Goal: Information Seeking & Learning: Learn about a topic

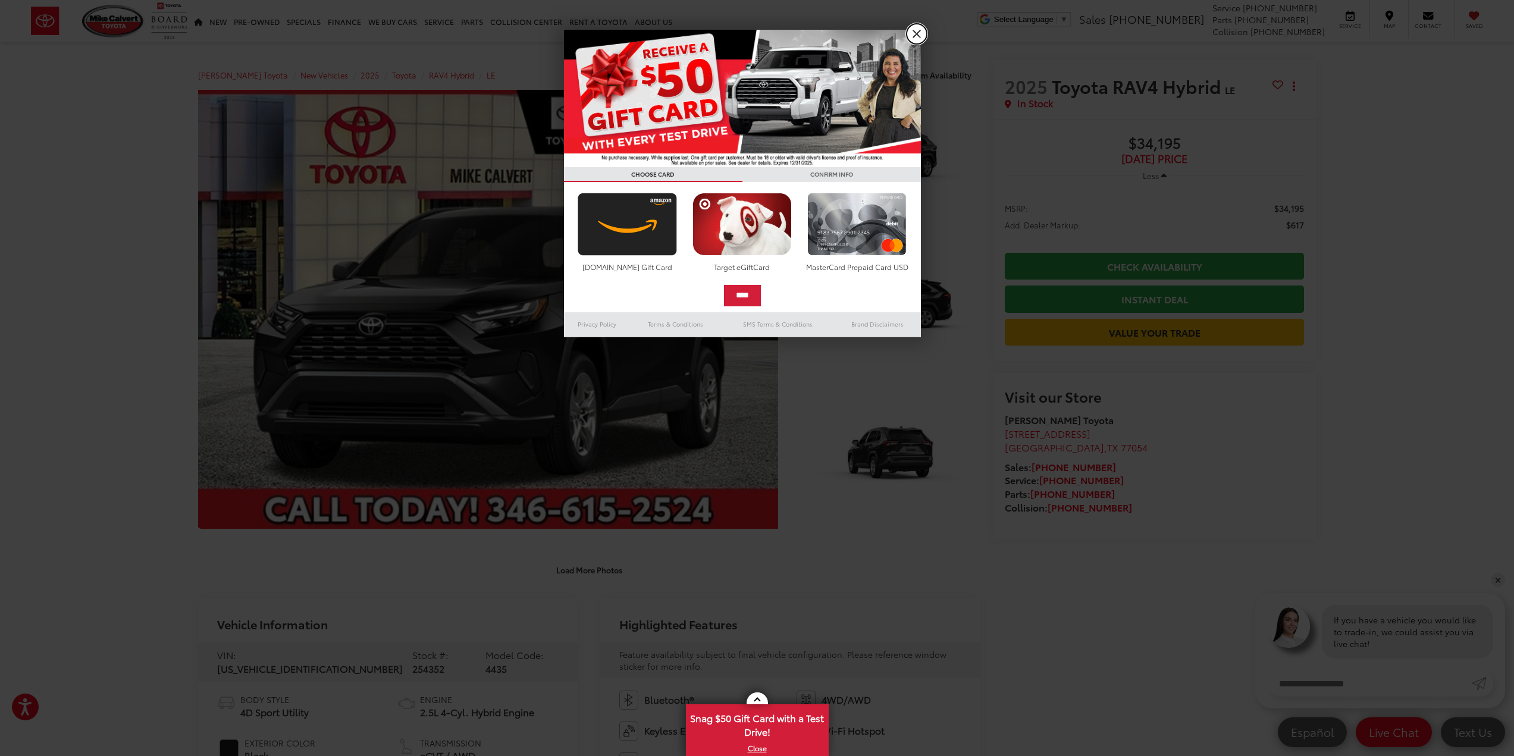
click at [916, 35] on link "X" at bounding box center [917, 34] width 20 height 20
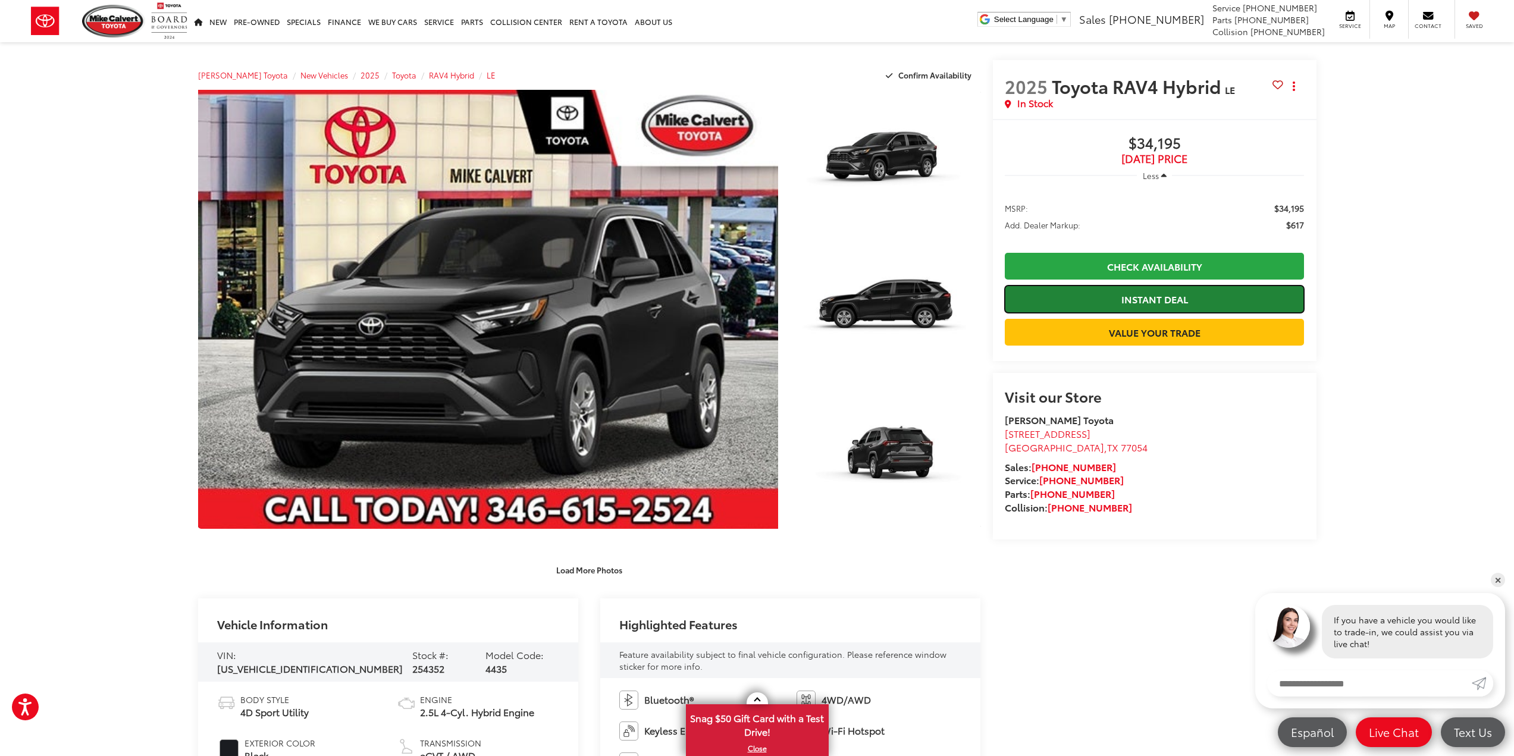
click at [1099, 302] on link "Instant Deal" at bounding box center [1155, 299] width 300 height 27
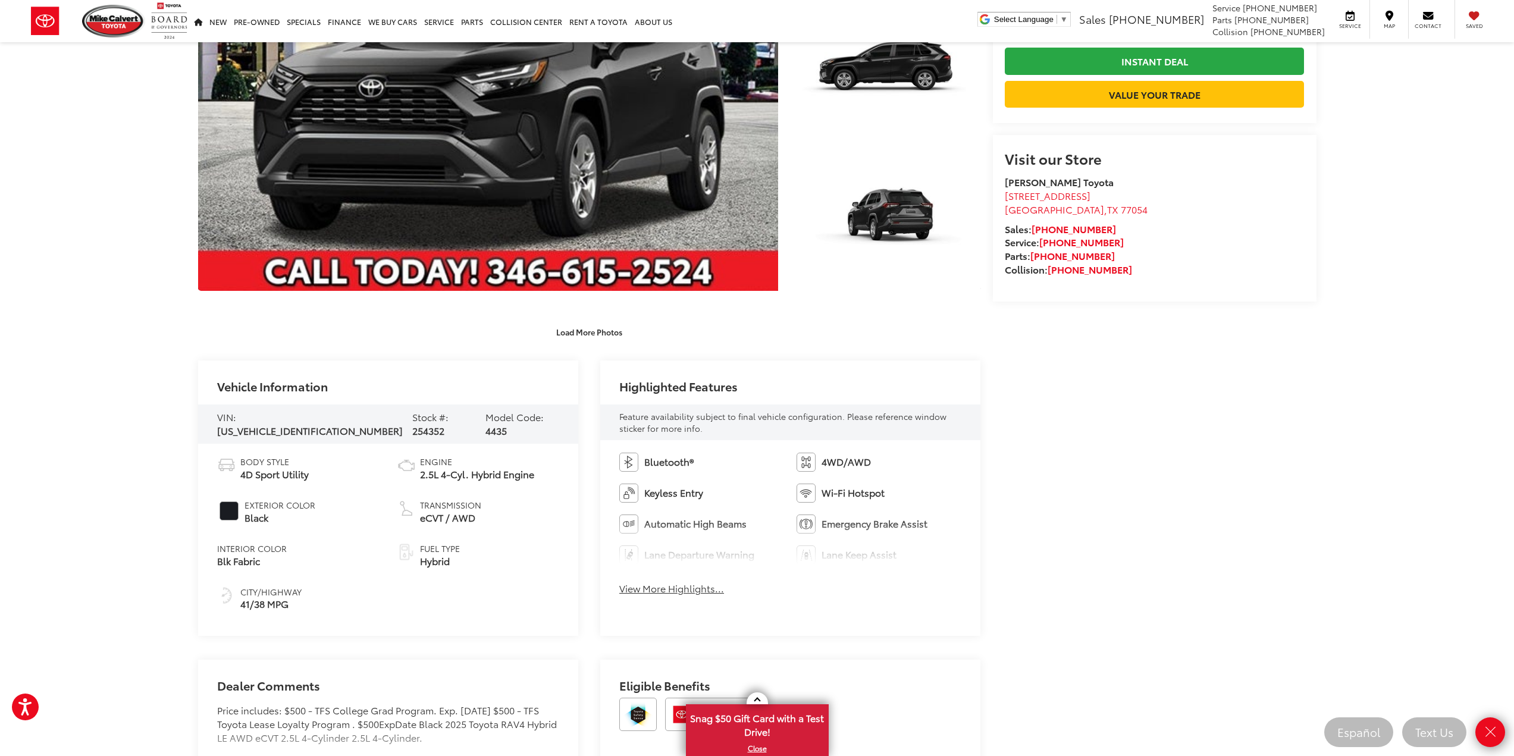
scroll to position [297, 0]
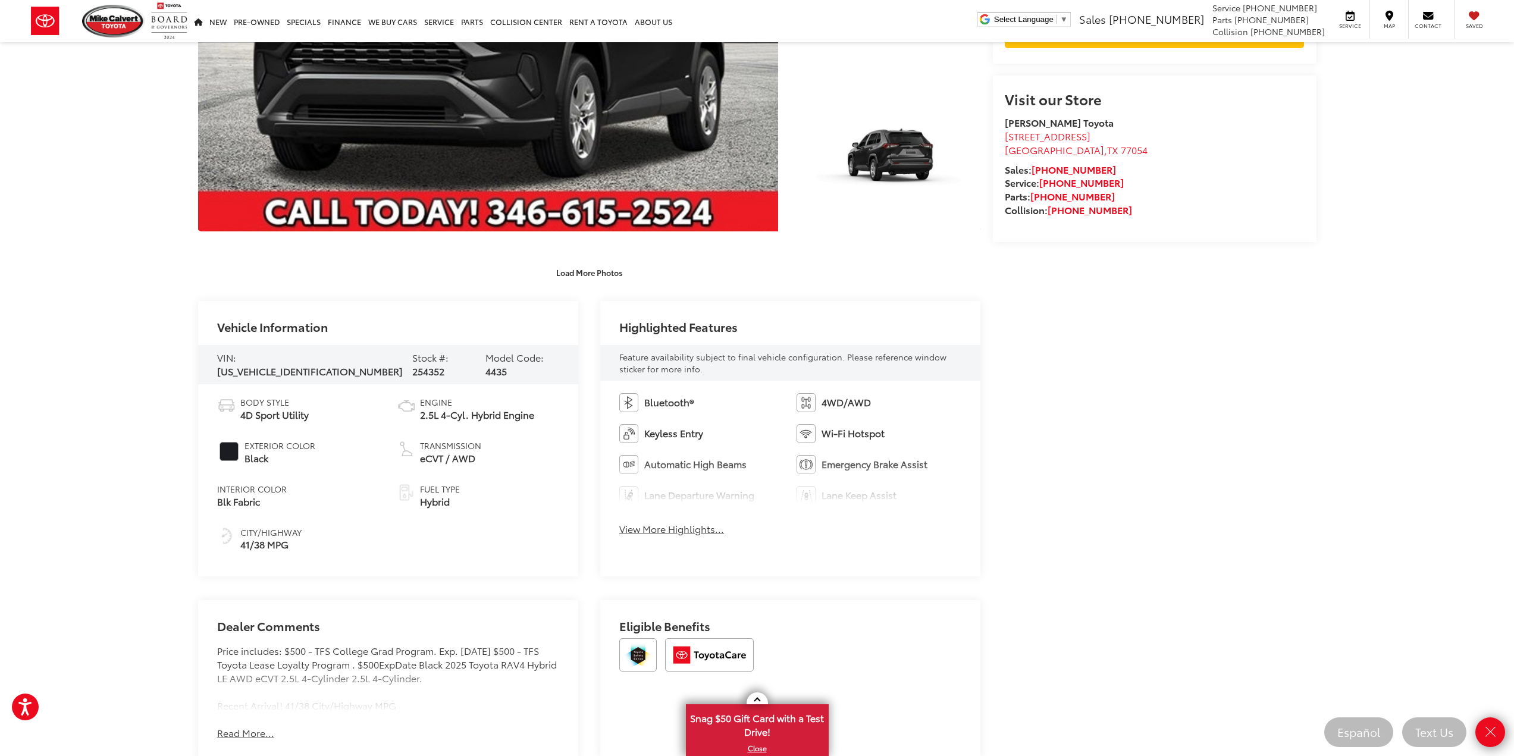
click at [659, 526] on button "View More Highlights..." at bounding box center [671, 529] width 105 height 14
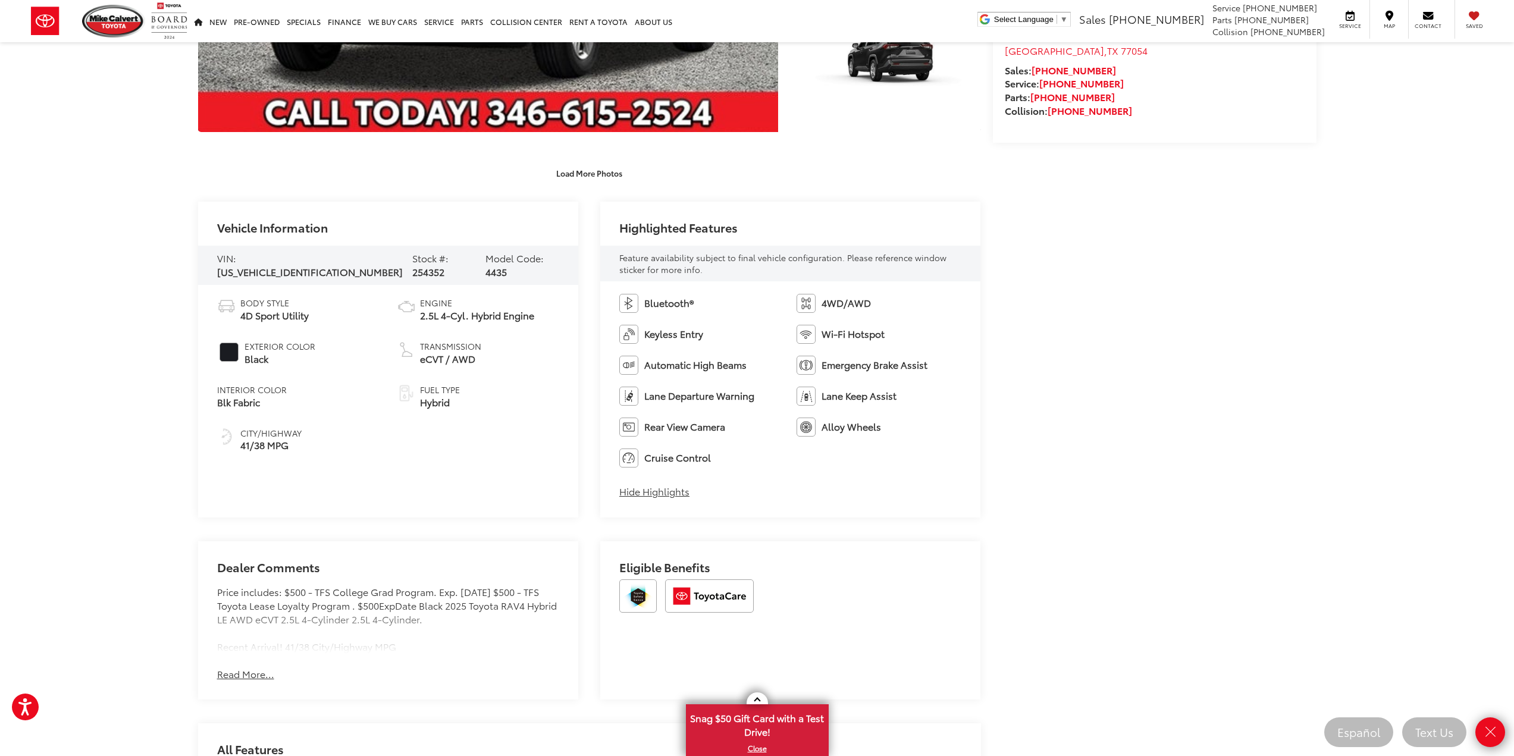
scroll to position [476, 0]
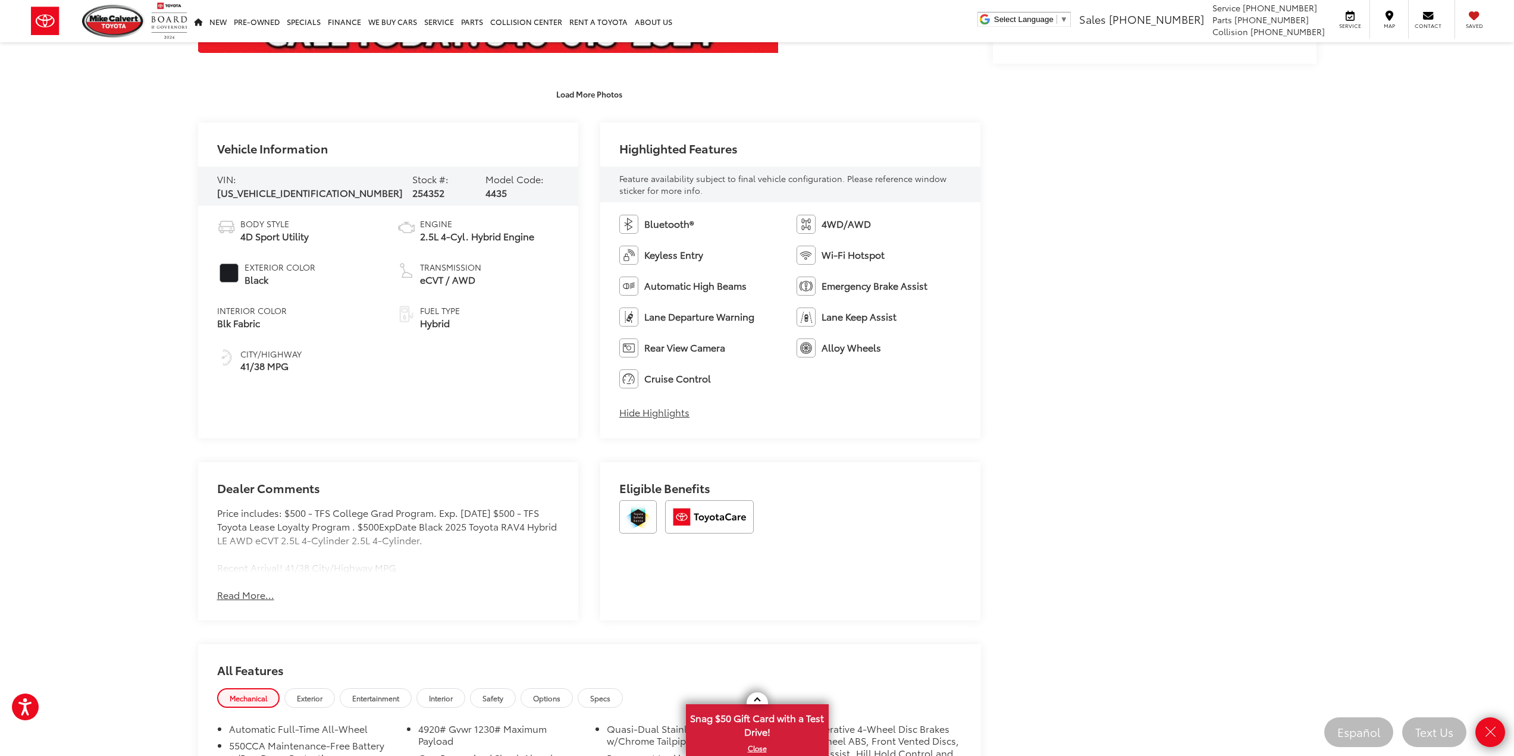
click at [247, 597] on button "Read More..." at bounding box center [245, 595] width 57 height 14
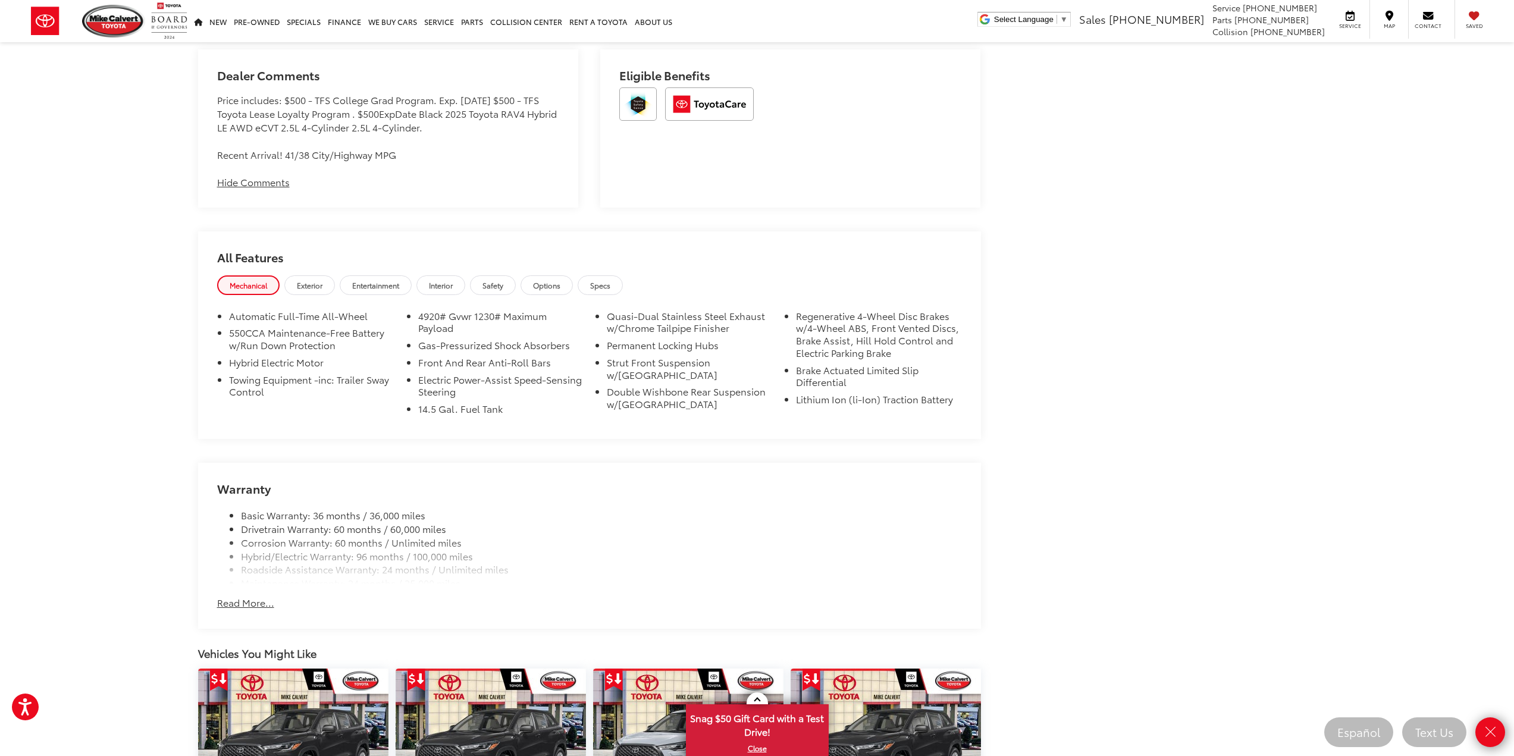
scroll to position [892, 0]
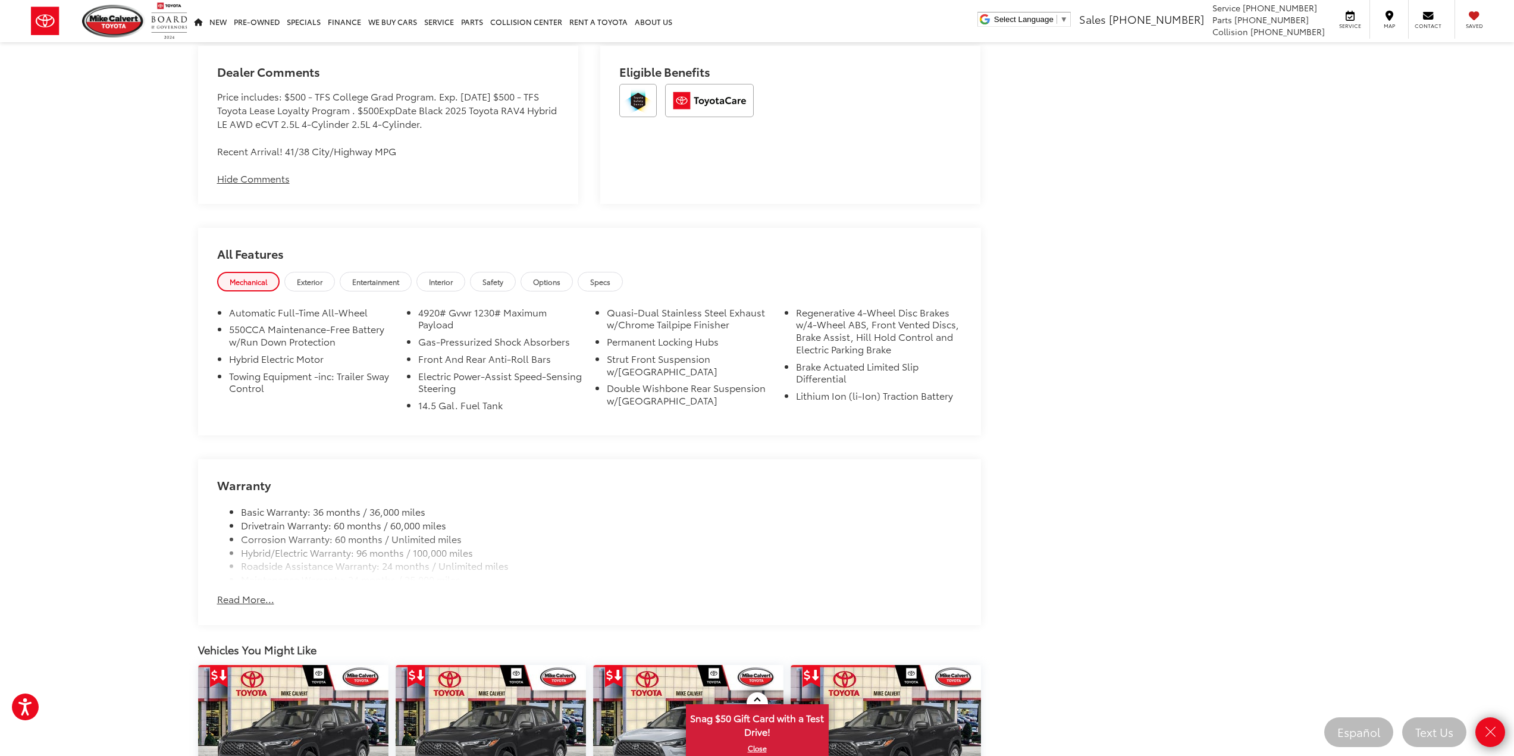
click at [253, 595] on button "Read More..." at bounding box center [245, 600] width 57 height 14
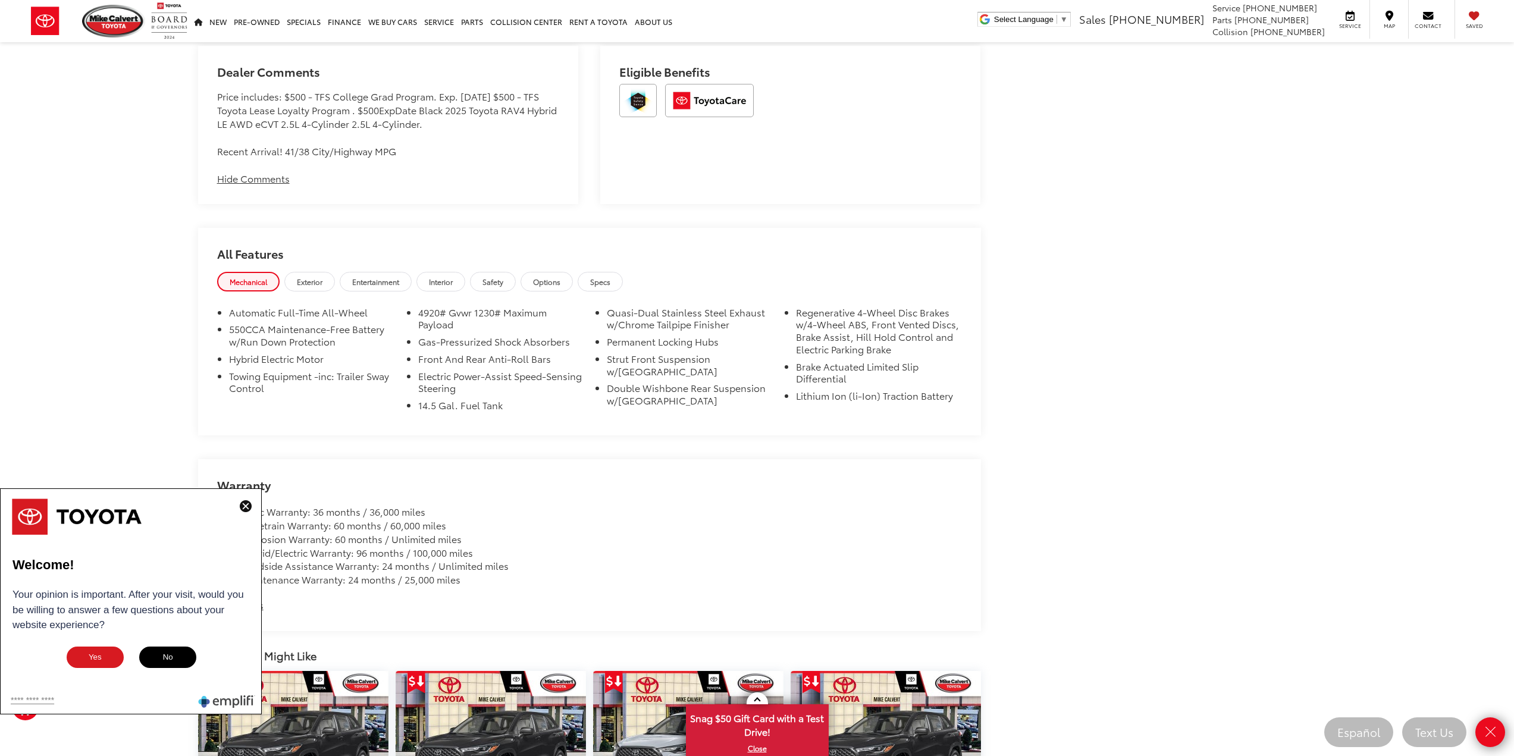
click at [245, 503] on img at bounding box center [246, 506] width 12 height 12
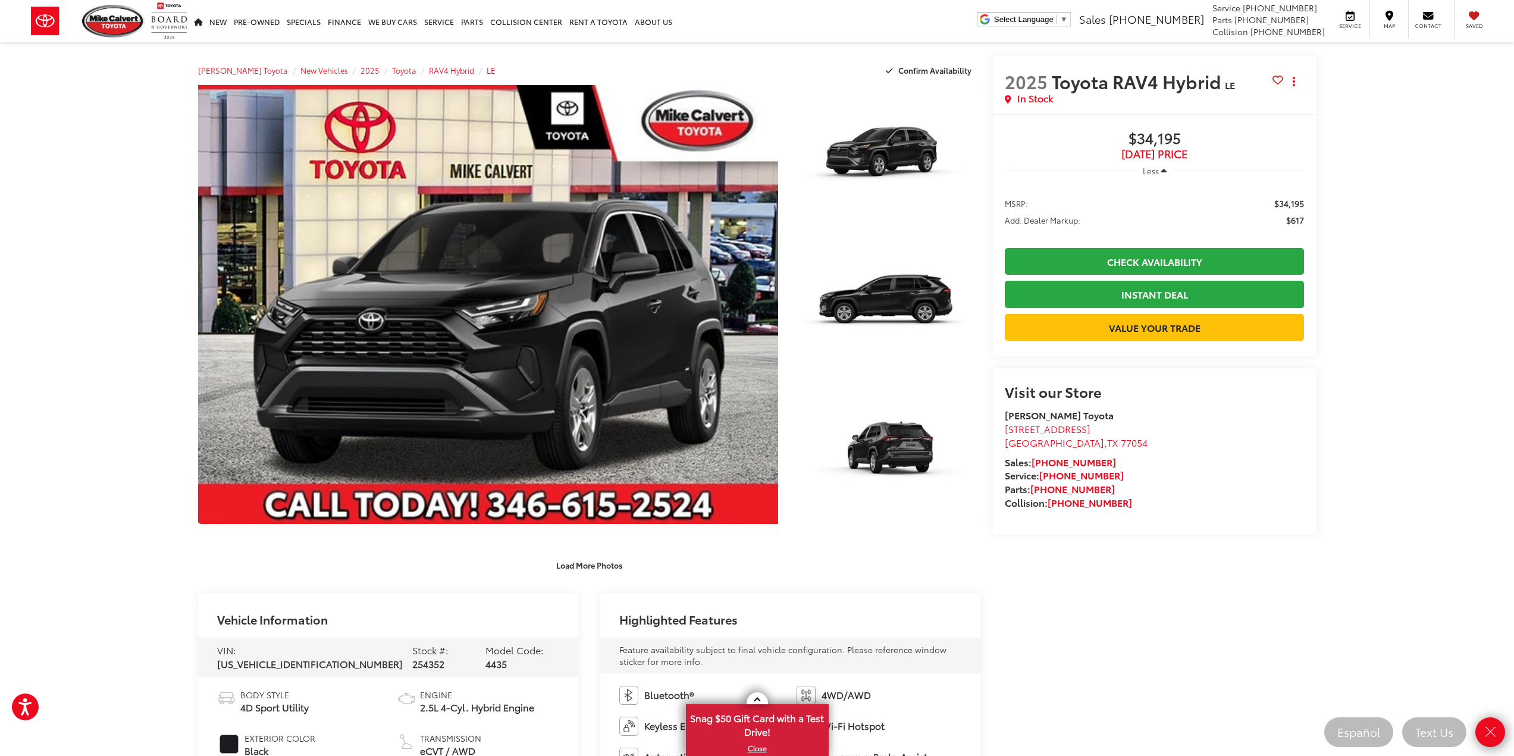
scroll to position [0, 0]
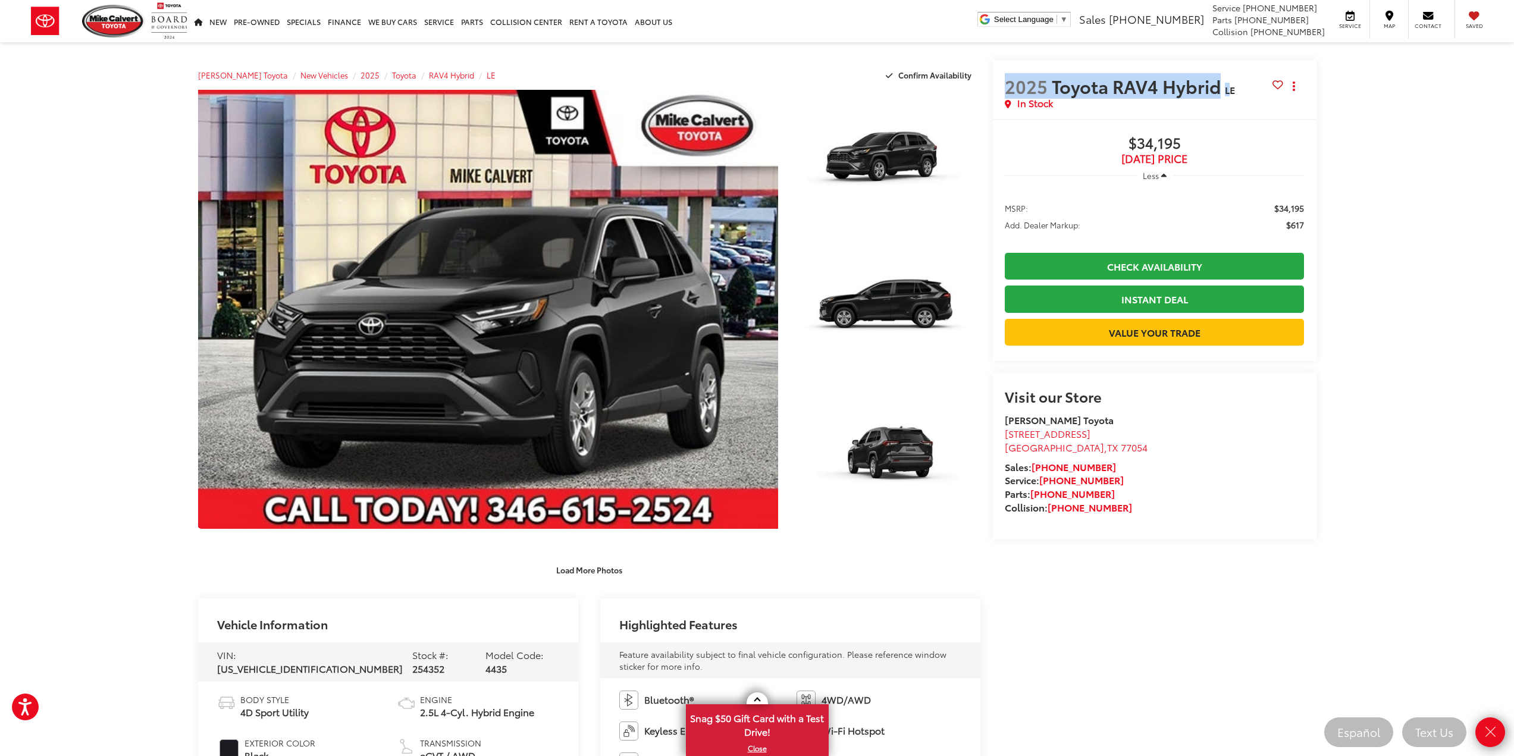
drag, startPoint x: 1006, startPoint y: 88, endPoint x: 1228, endPoint y: 84, distance: 221.9
click at [1228, 84] on h2 "2025 Toyota RAV4 Hybrid LE" at bounding box center [1139, 86] width 268 height 21
click at [1234, 99] on div "In Stock" at bounding box center [1139, 103] width 268 height 14
click at [1299, 86] on button "Actions" at bounding box center [1293, 86] width 21 height 21
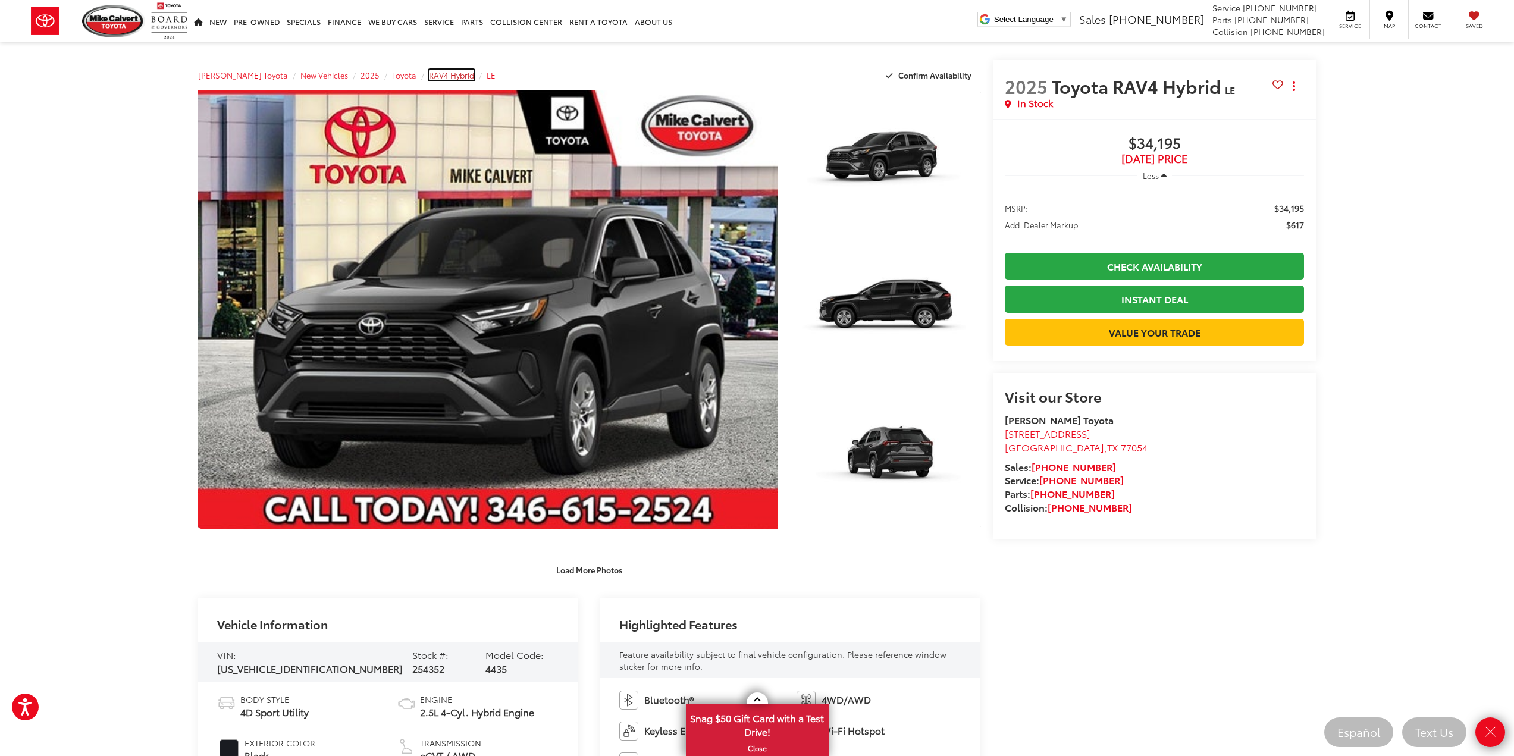
click at [432, 76] on span "RAV4 Hybrid" at bounding box center [451, 75] width 45 height 11
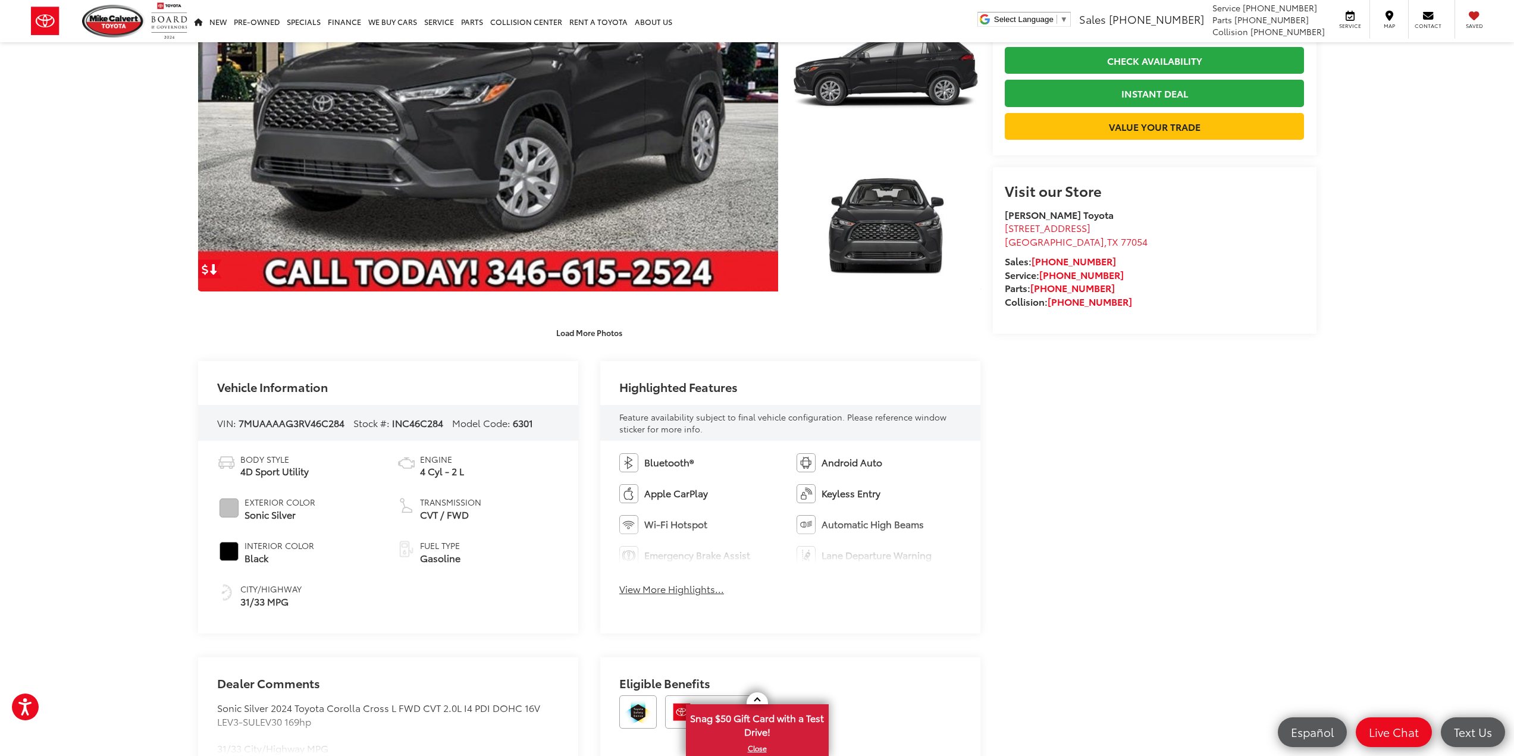
scroll to position [238, 0]
click at [682, 590] on button "View More Highlights..." at bounding box center [671, 589] width 105 height 14
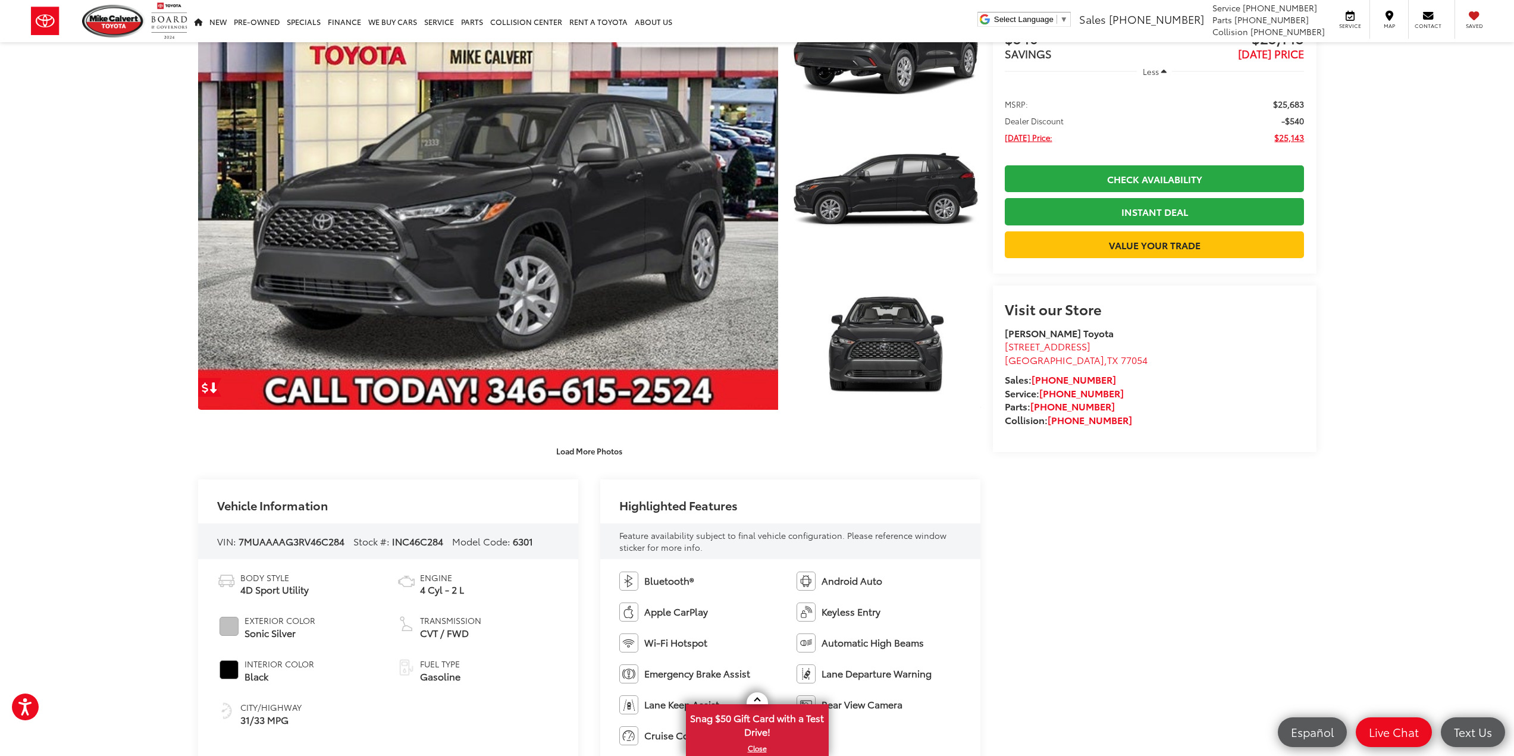
scroll to position [0, 0]
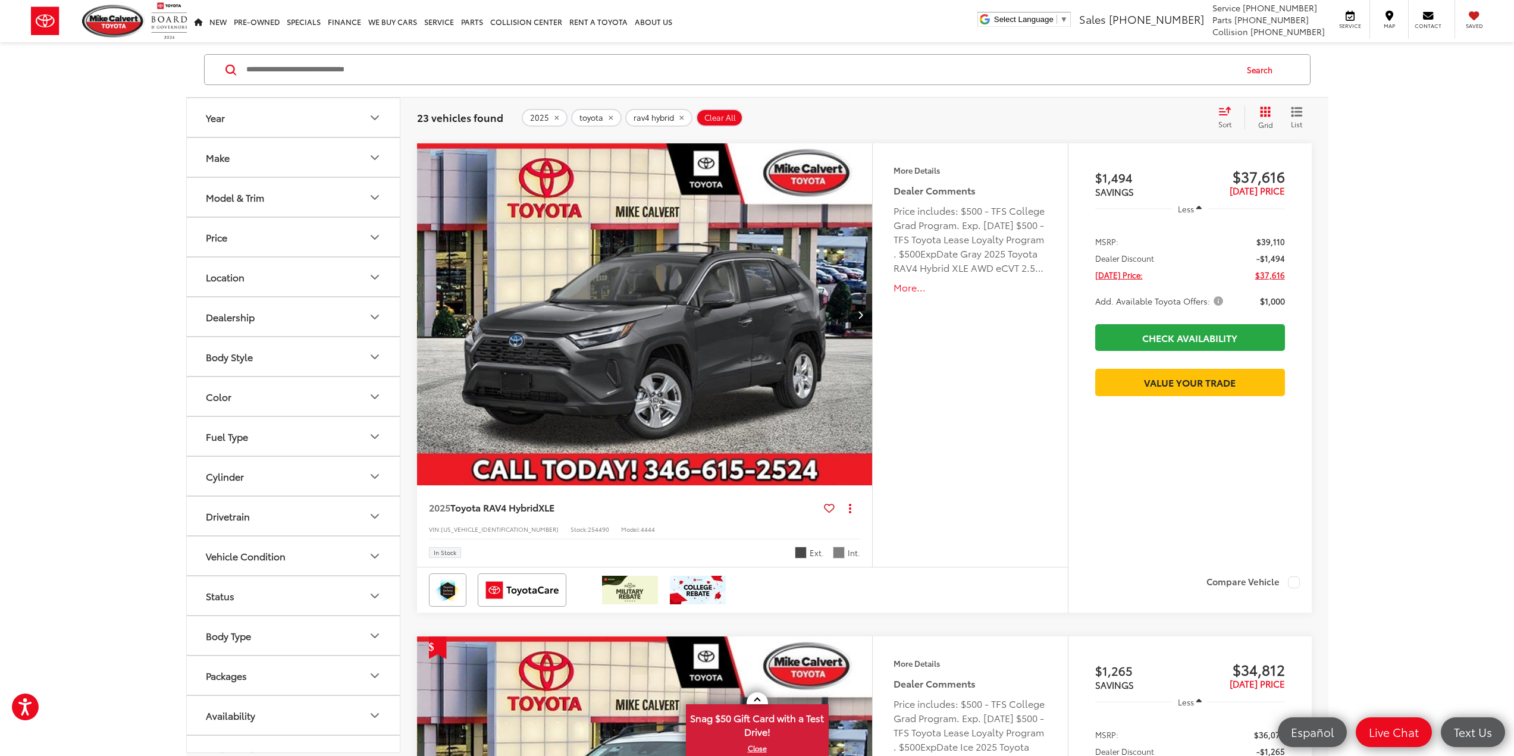
scroll to position [595, 0]
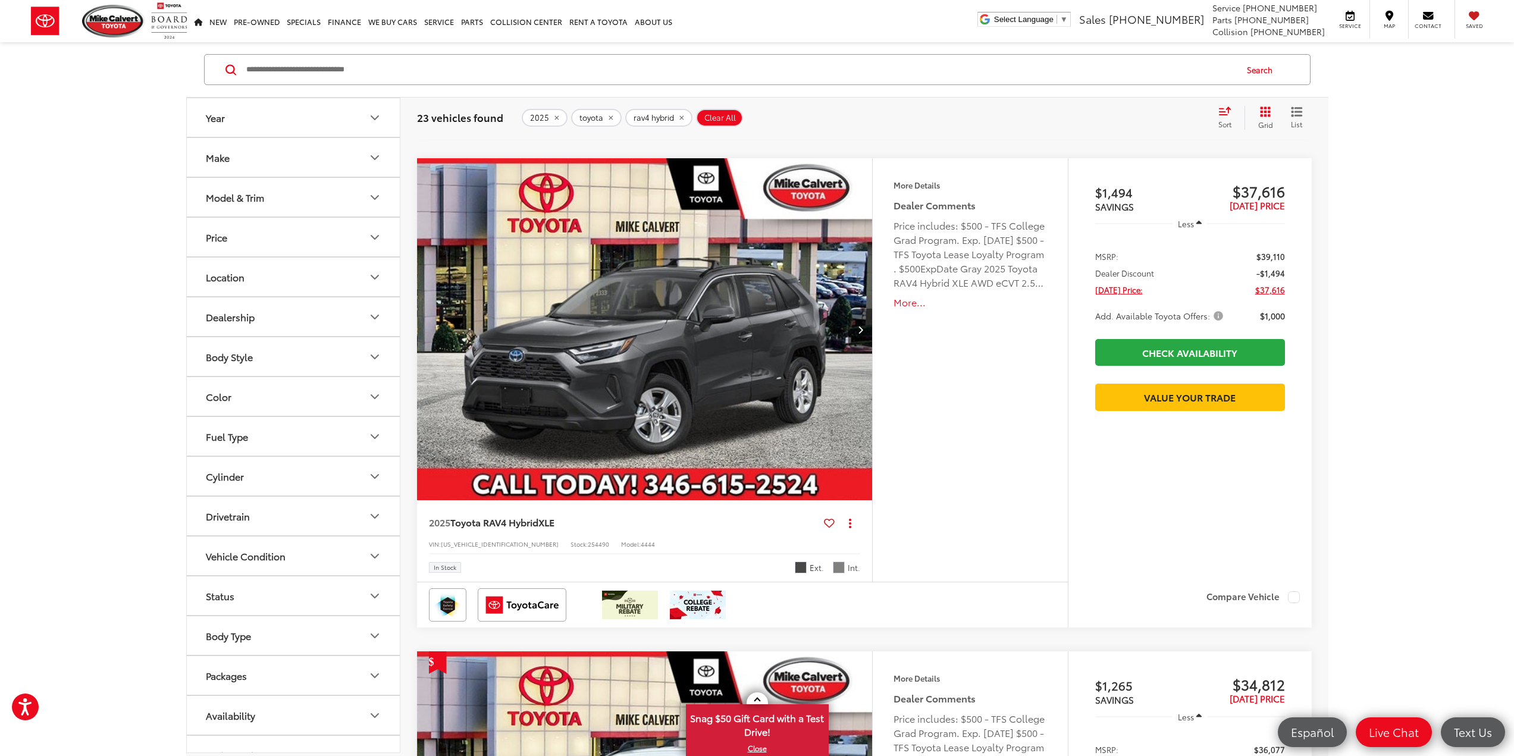
click at [705, 349] on img "2025 Toyota RAV4 Hybrid Hybrid XLE 0" at bounding box center [644, 329] width 457 height 343
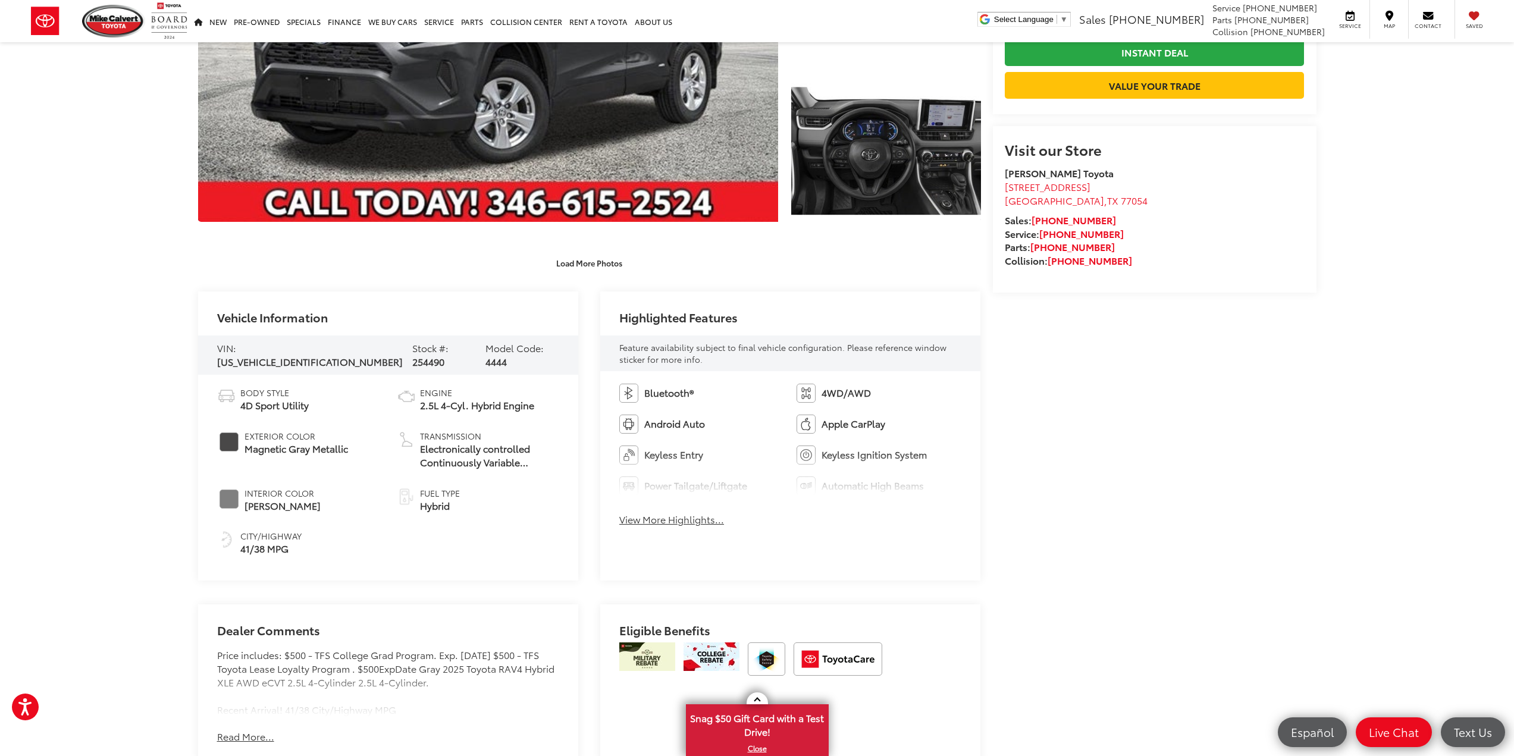
scroll to position [416, 0]
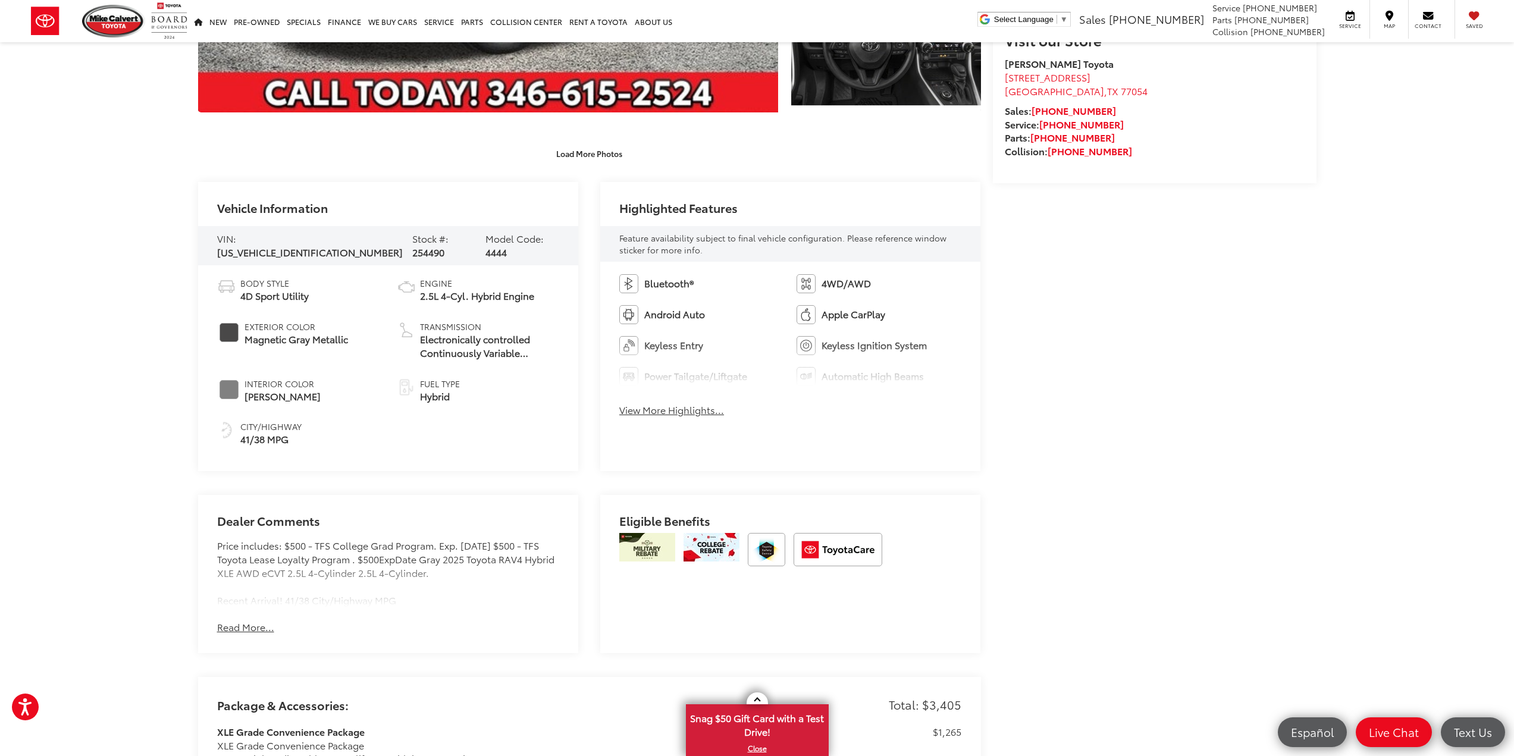
click at [670, 409] on button "View More Highlights..." at bounding box center [671, 410] width 105 height 14
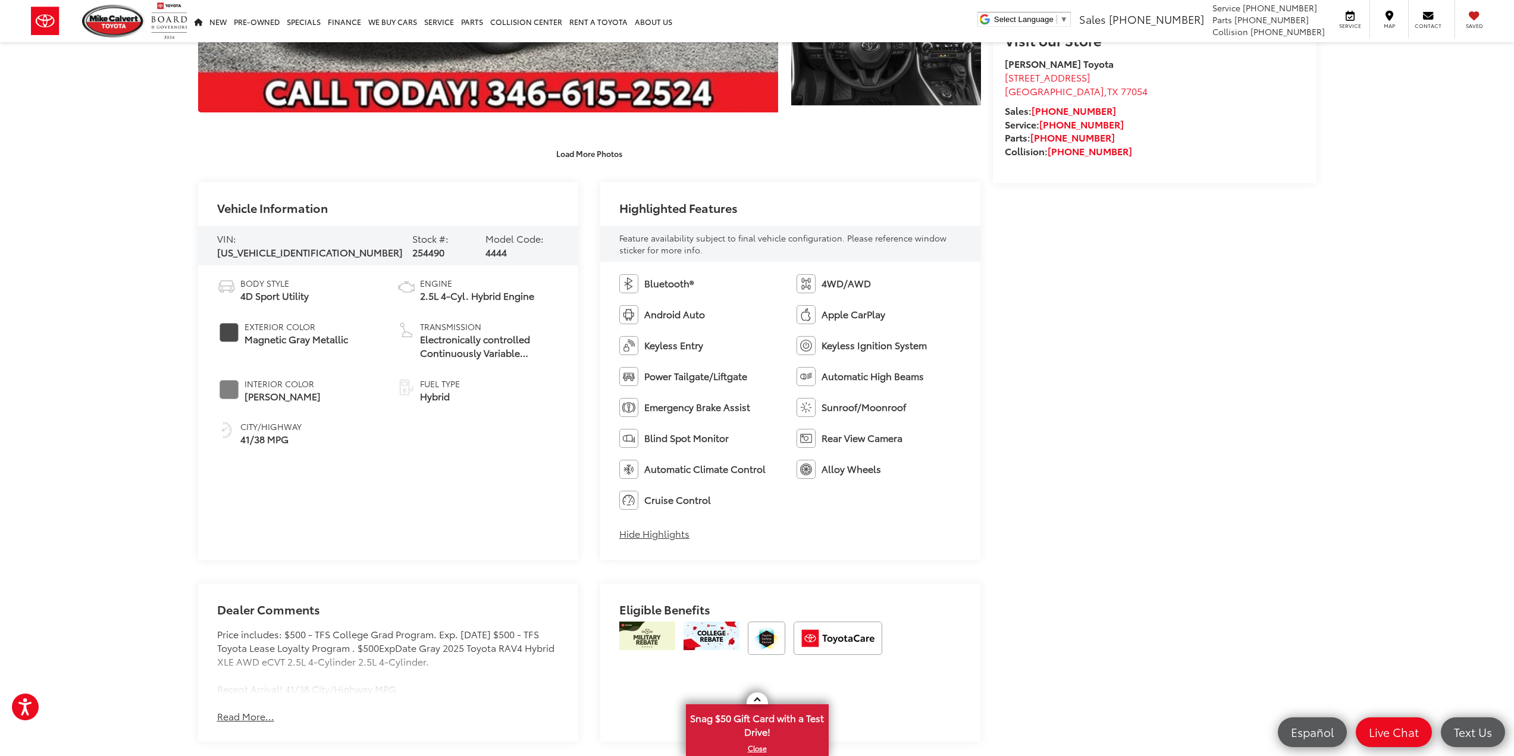
scroll to position [595, 0]
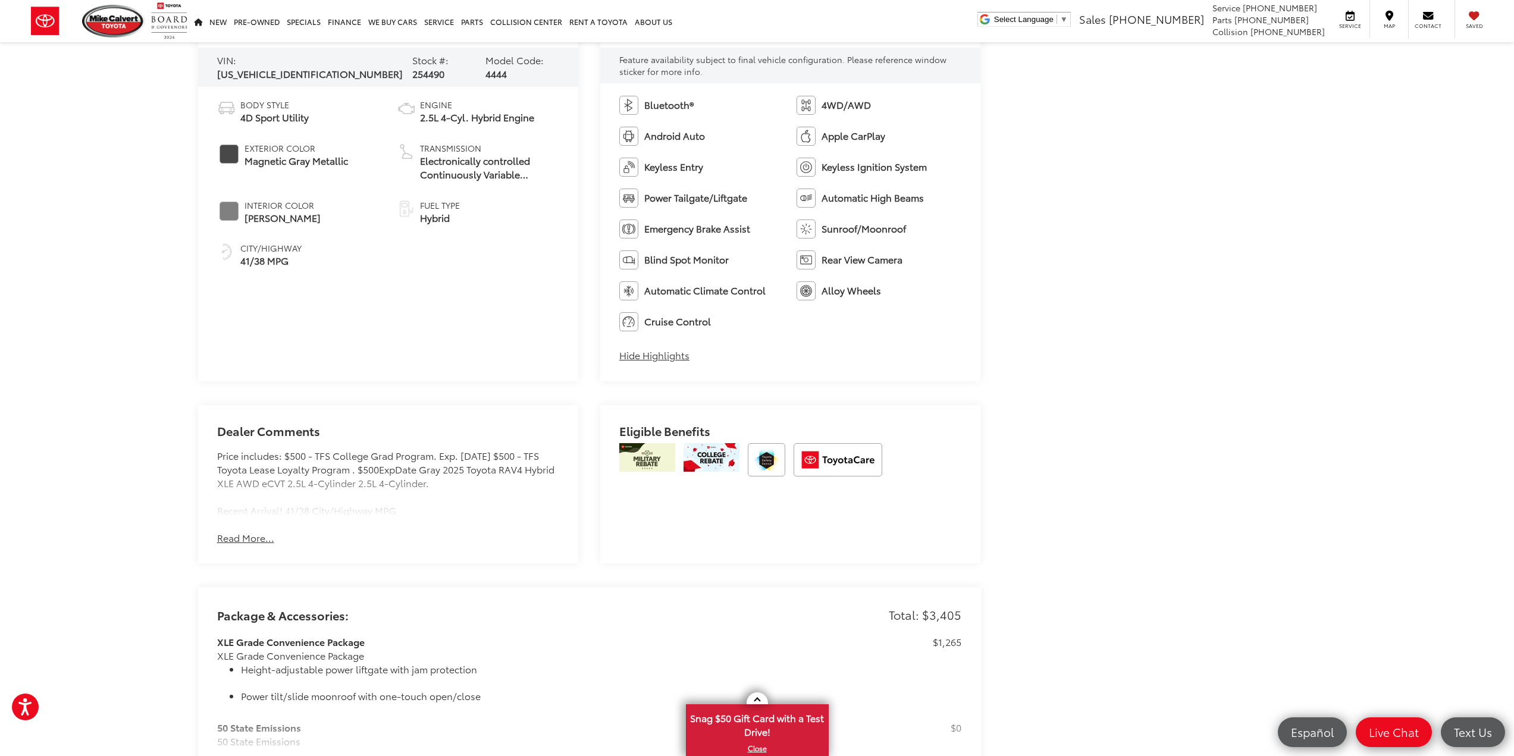
click at [251, 538] on button "Read More..." at bounding box center [245, 538] width 57 height 14
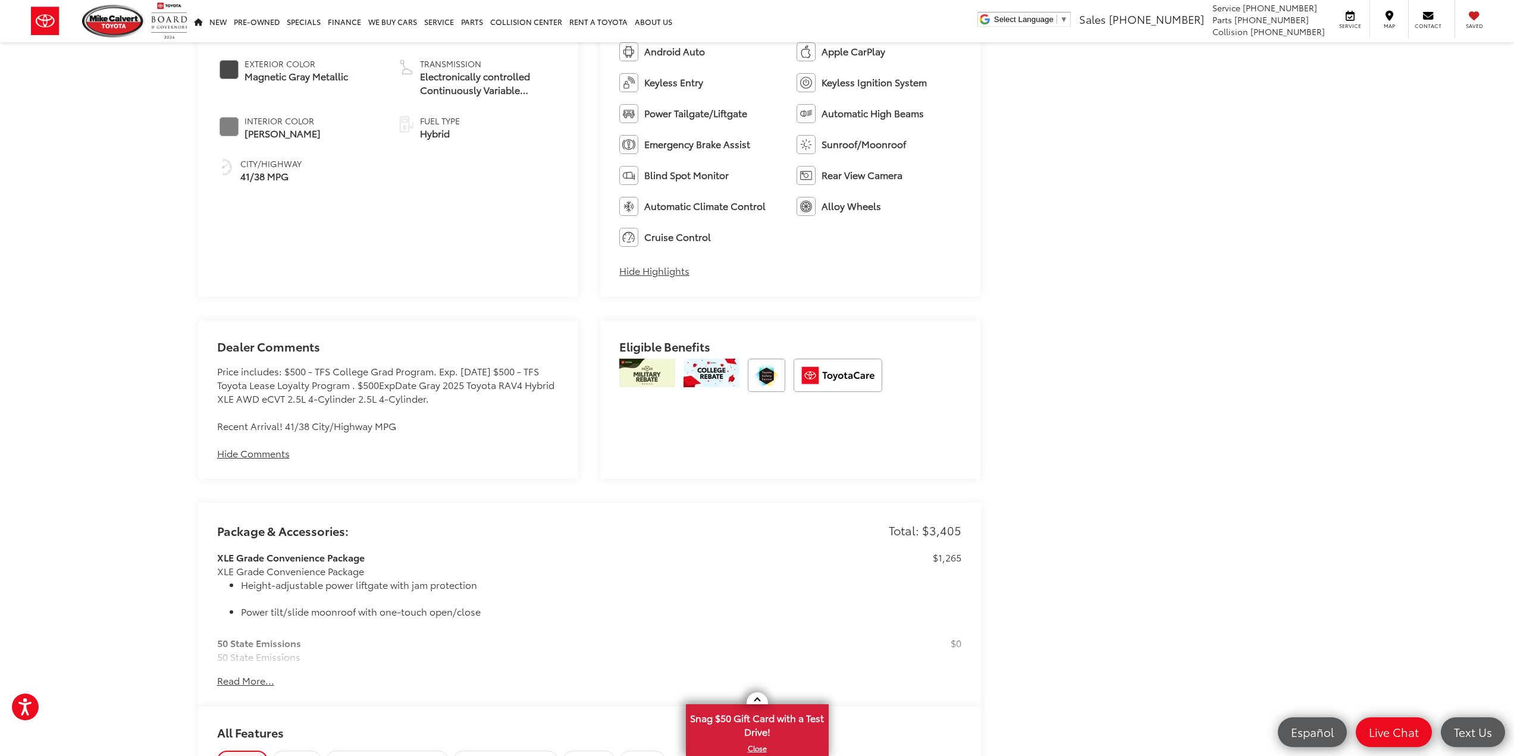
scroll to position [833, 0]
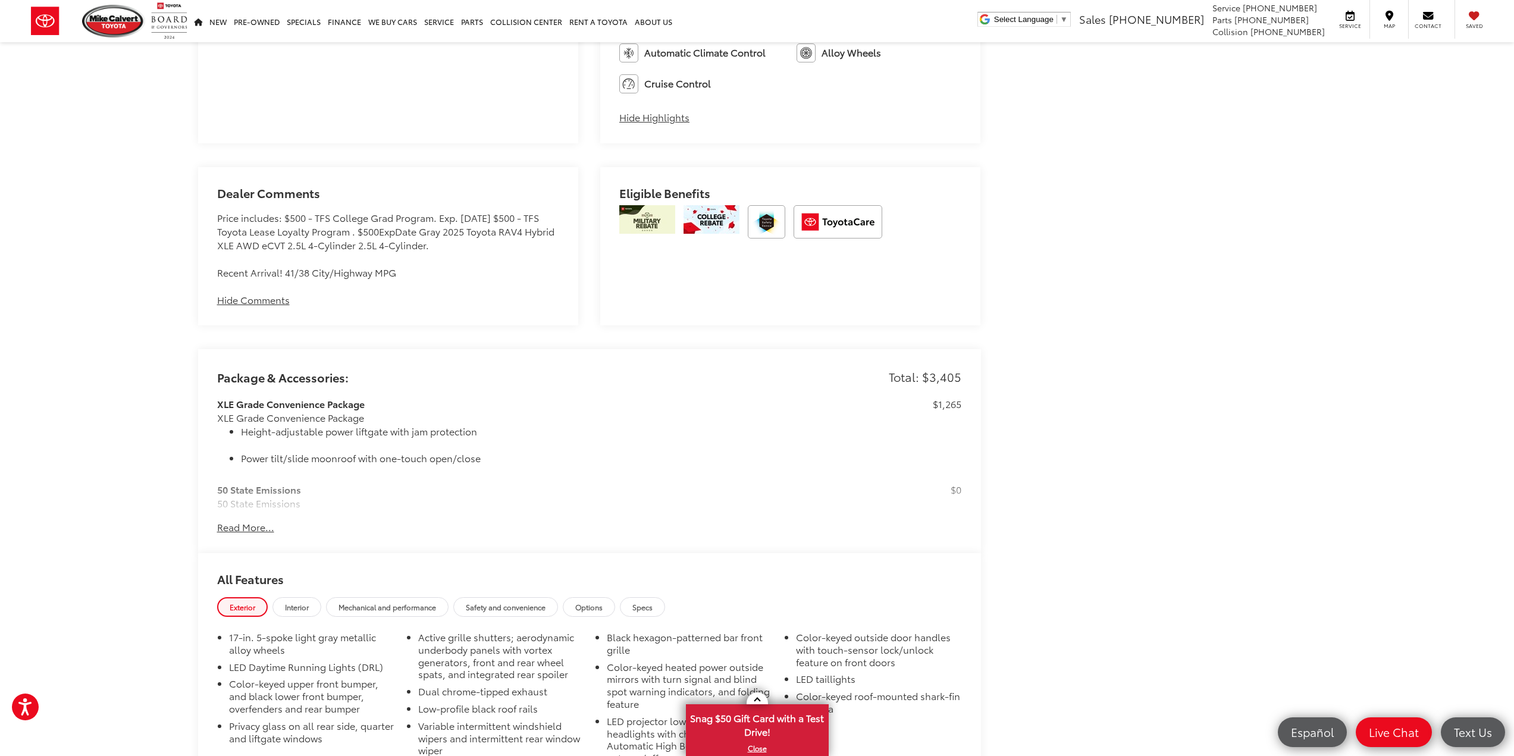
click at [249, 528] on button "Read More..." at bounding box center [245, 528] width 57 height 14
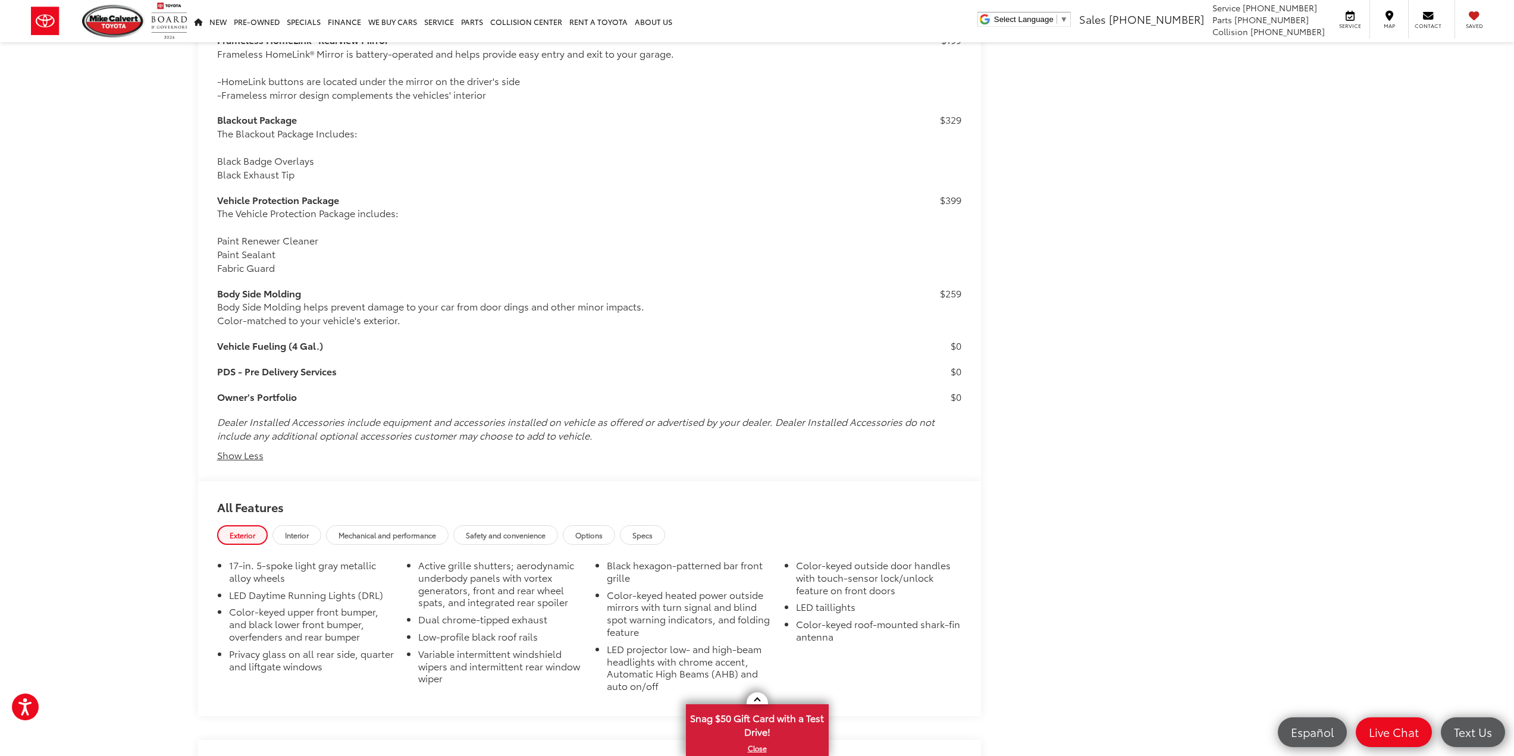
scroll to position [1766, 0]
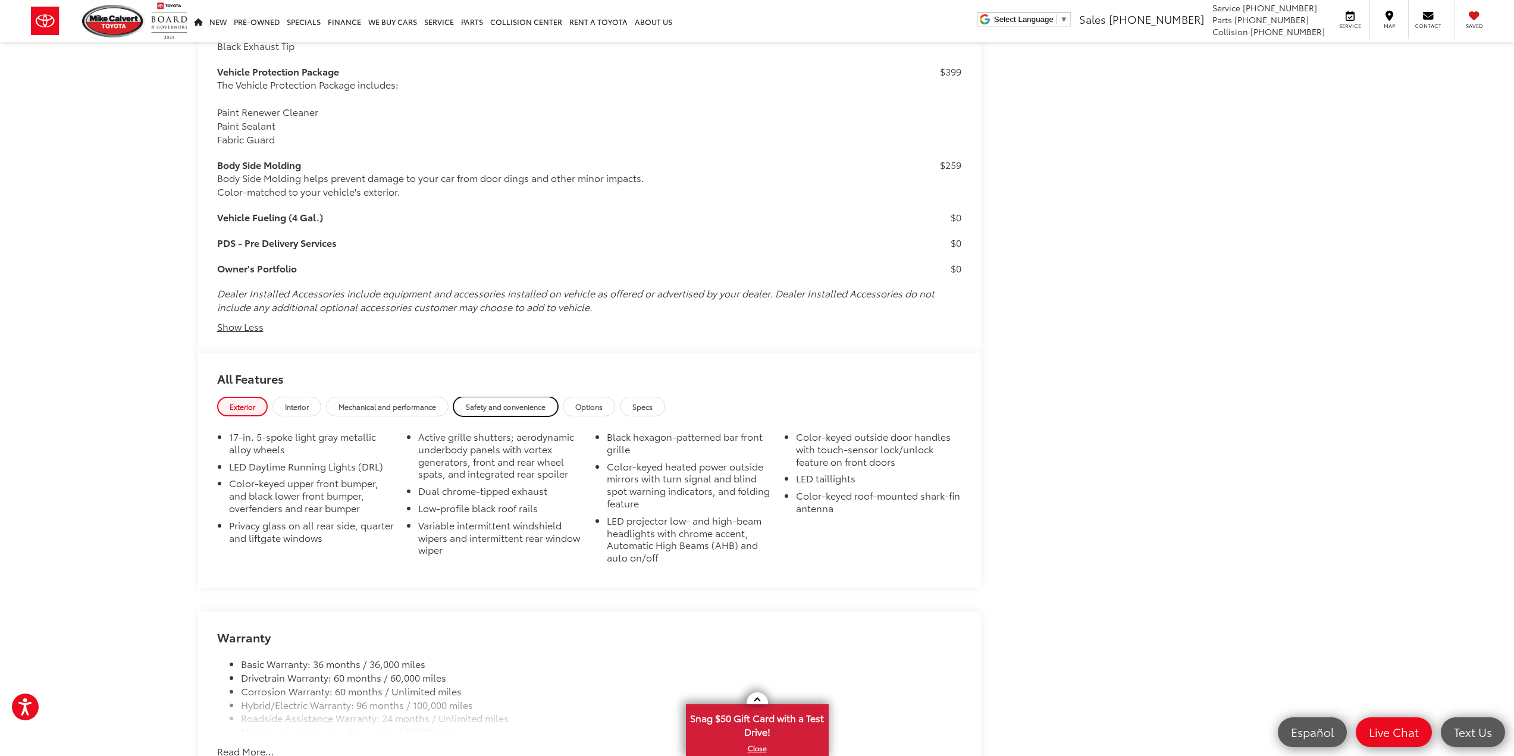
click at [512, 403] on span "Safety and convenience" at bounding box center [506, 407] width 80 height 10
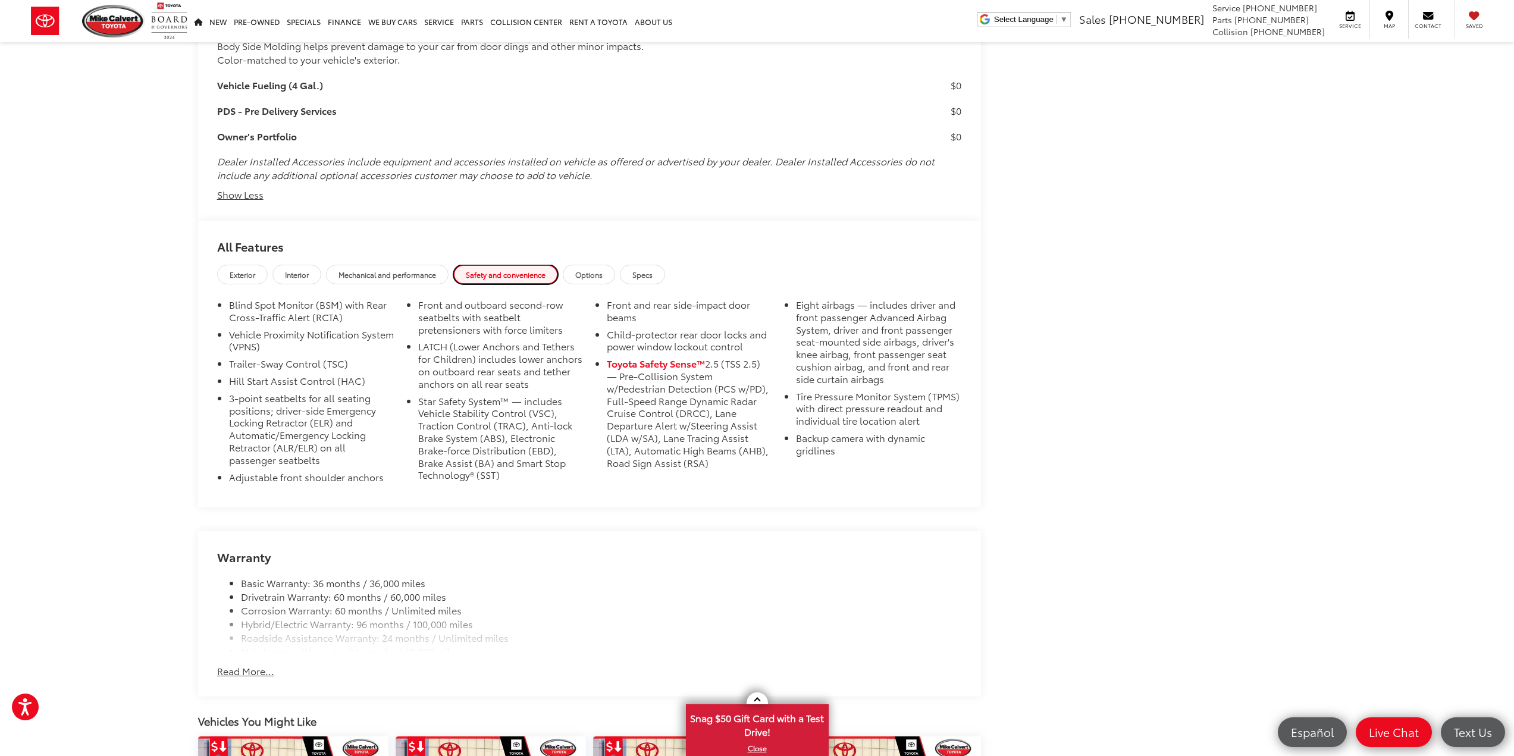
scroll to position [1944, 0]
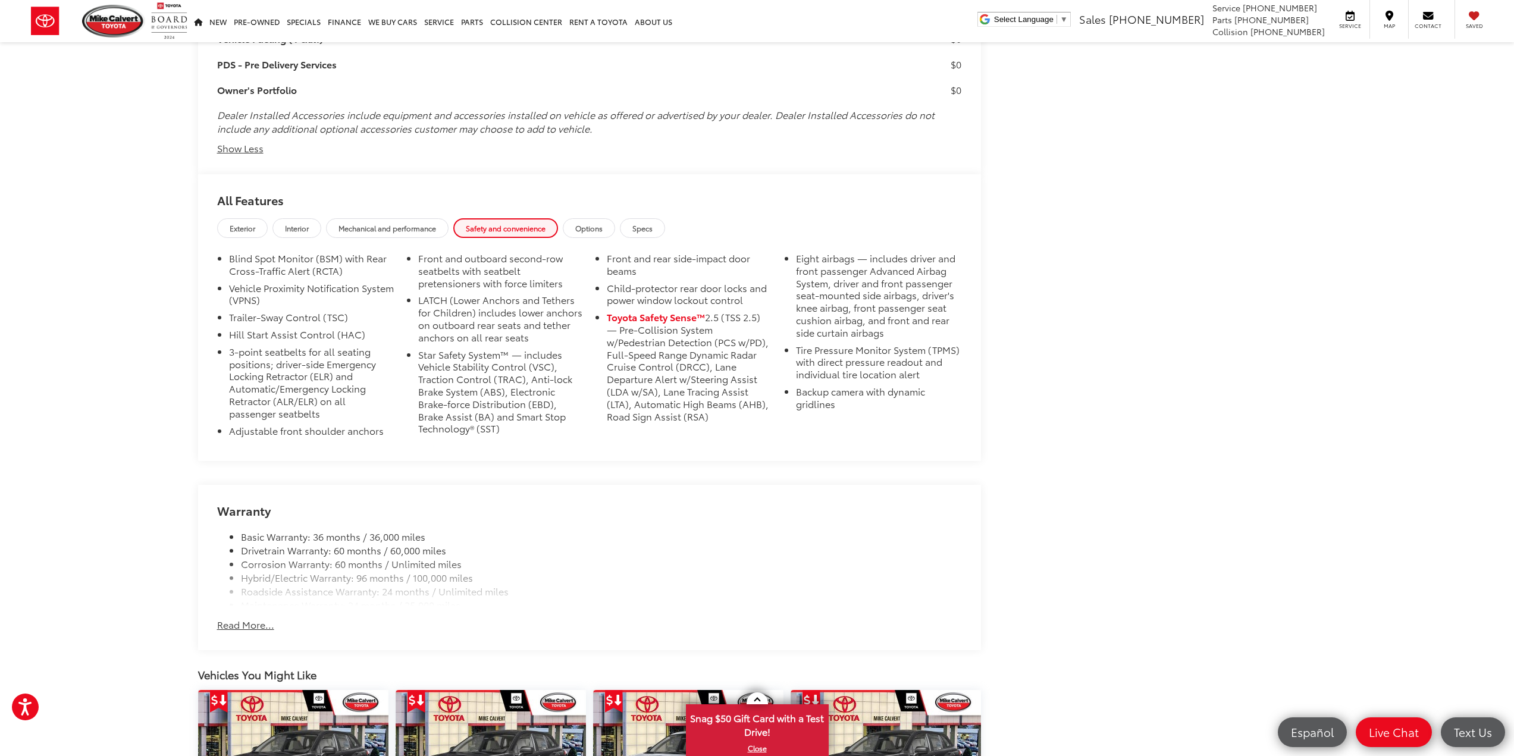
click at [249, 629] on button "Read More..." at bounding box center [245, 625] width 57 height 14
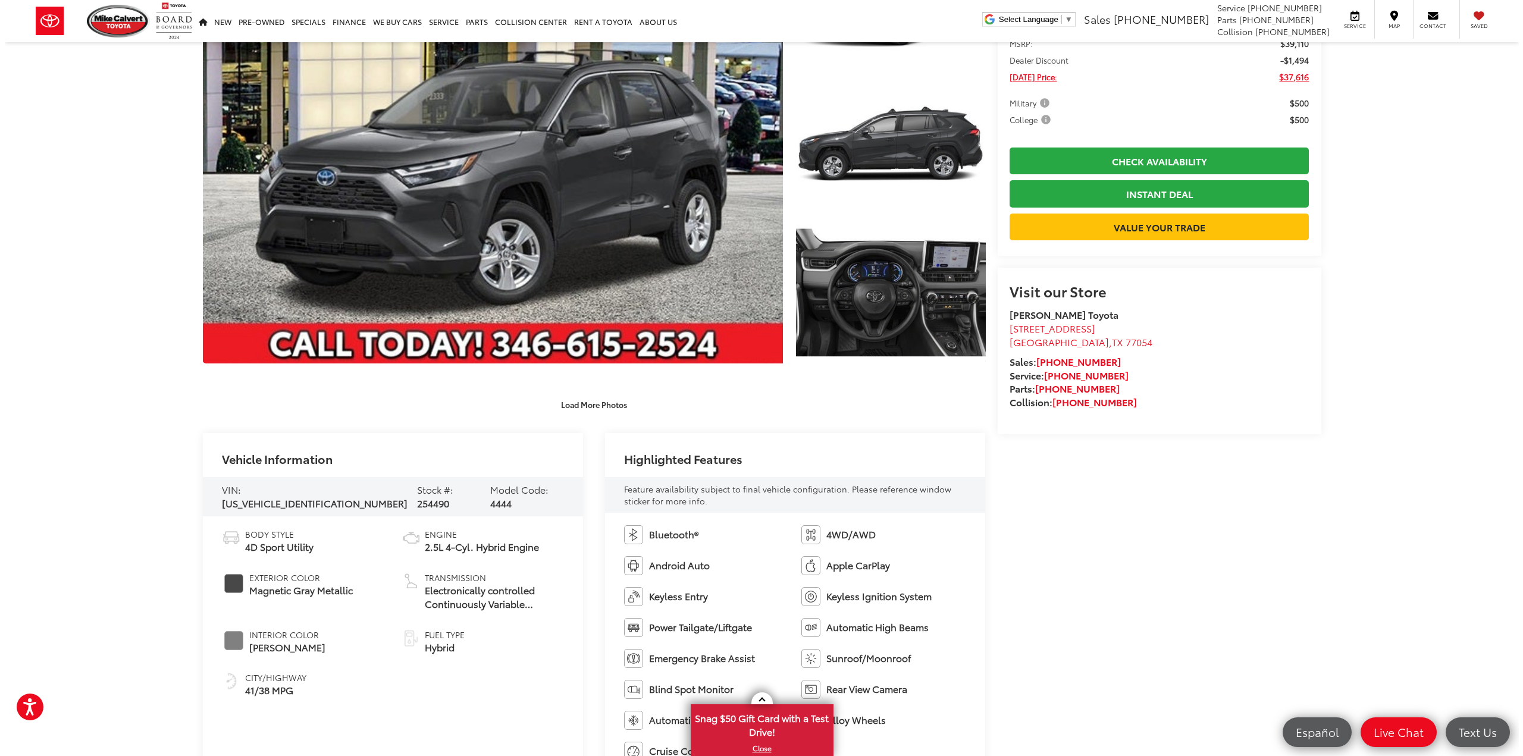
scroll to position [0, 0]
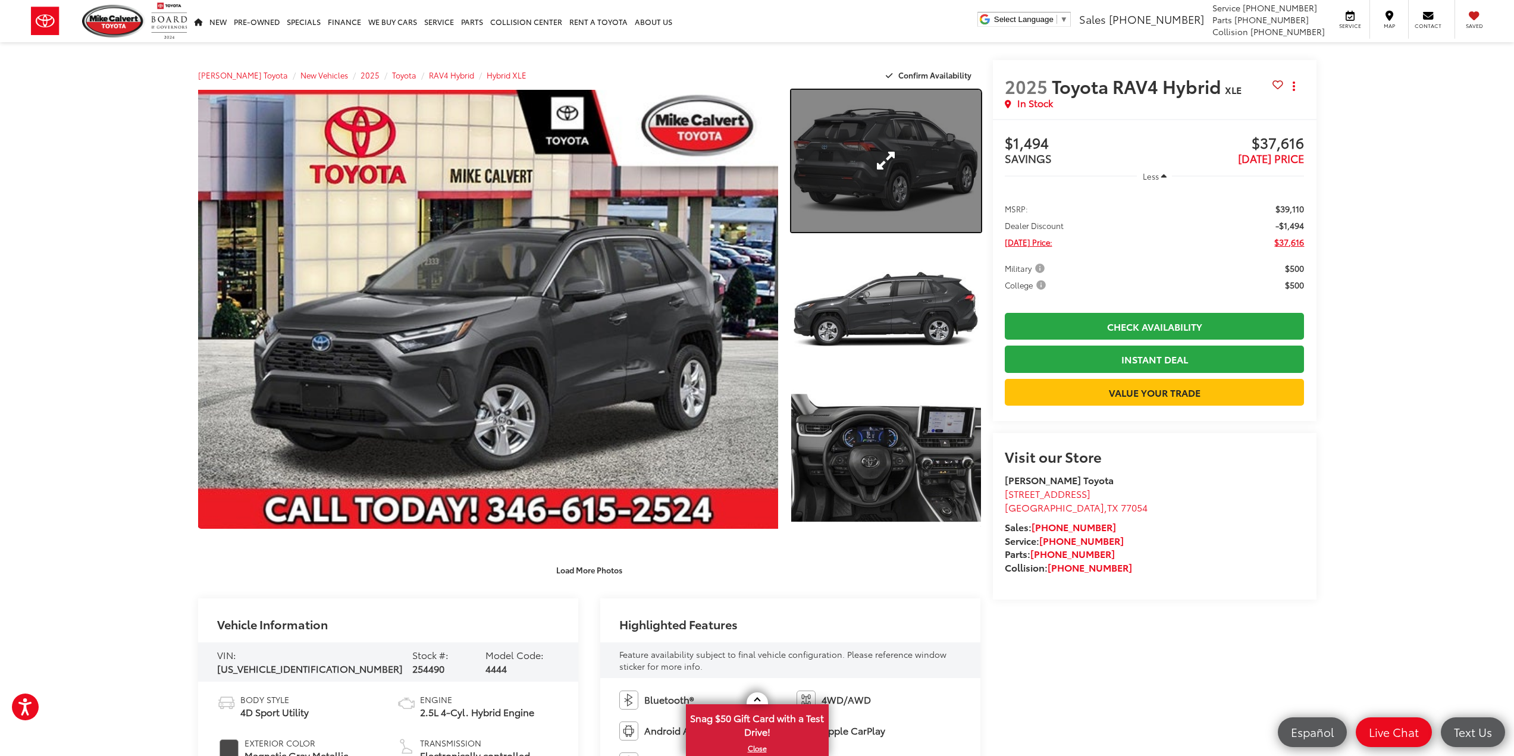
click at [865, 191] on link "Expand Photo 1" at bounding box center [885, 161] width 189 height 142
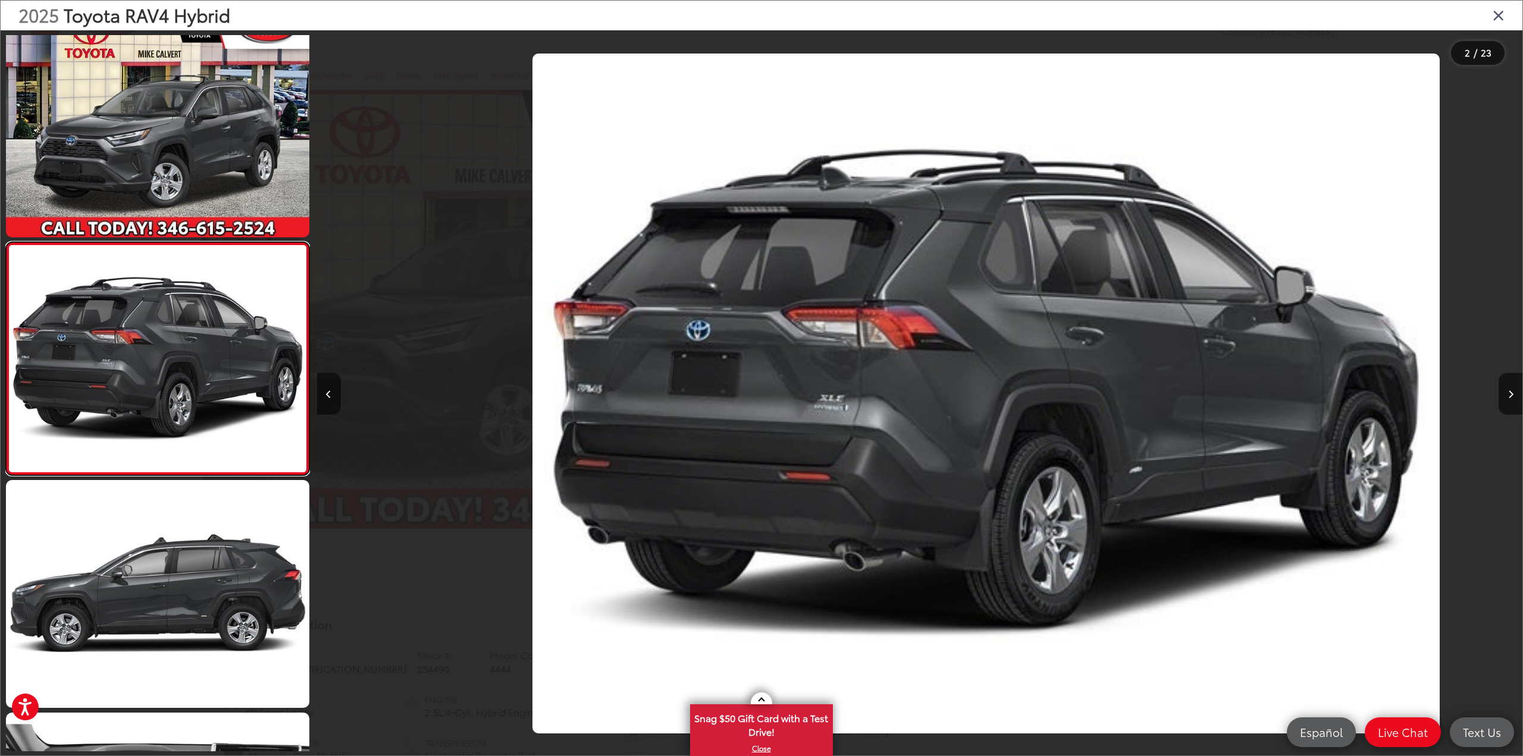
scroll to position [0, 1205]
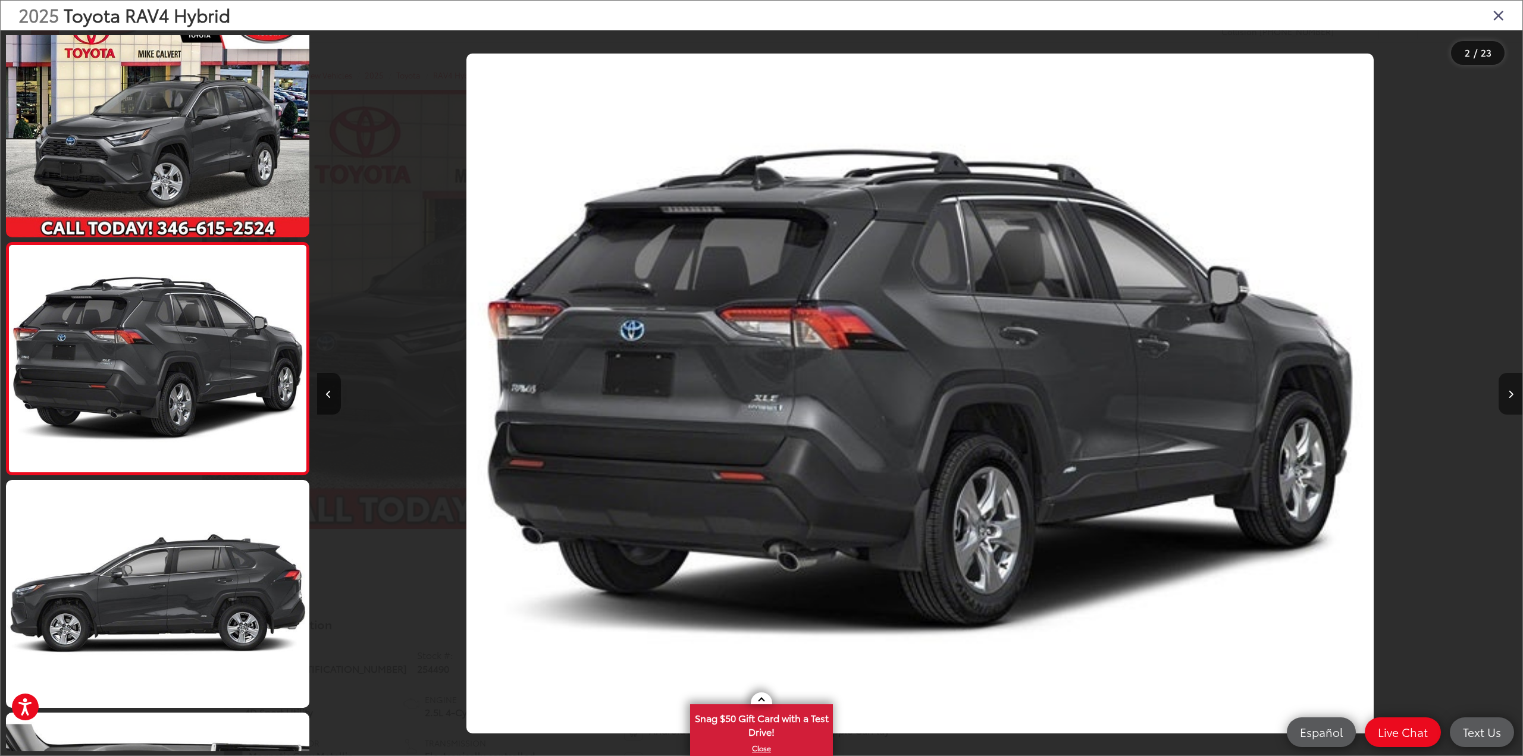
click at [1508, 396] on icon "Next image" at bounding box center [1510, 394] width 5 height 8
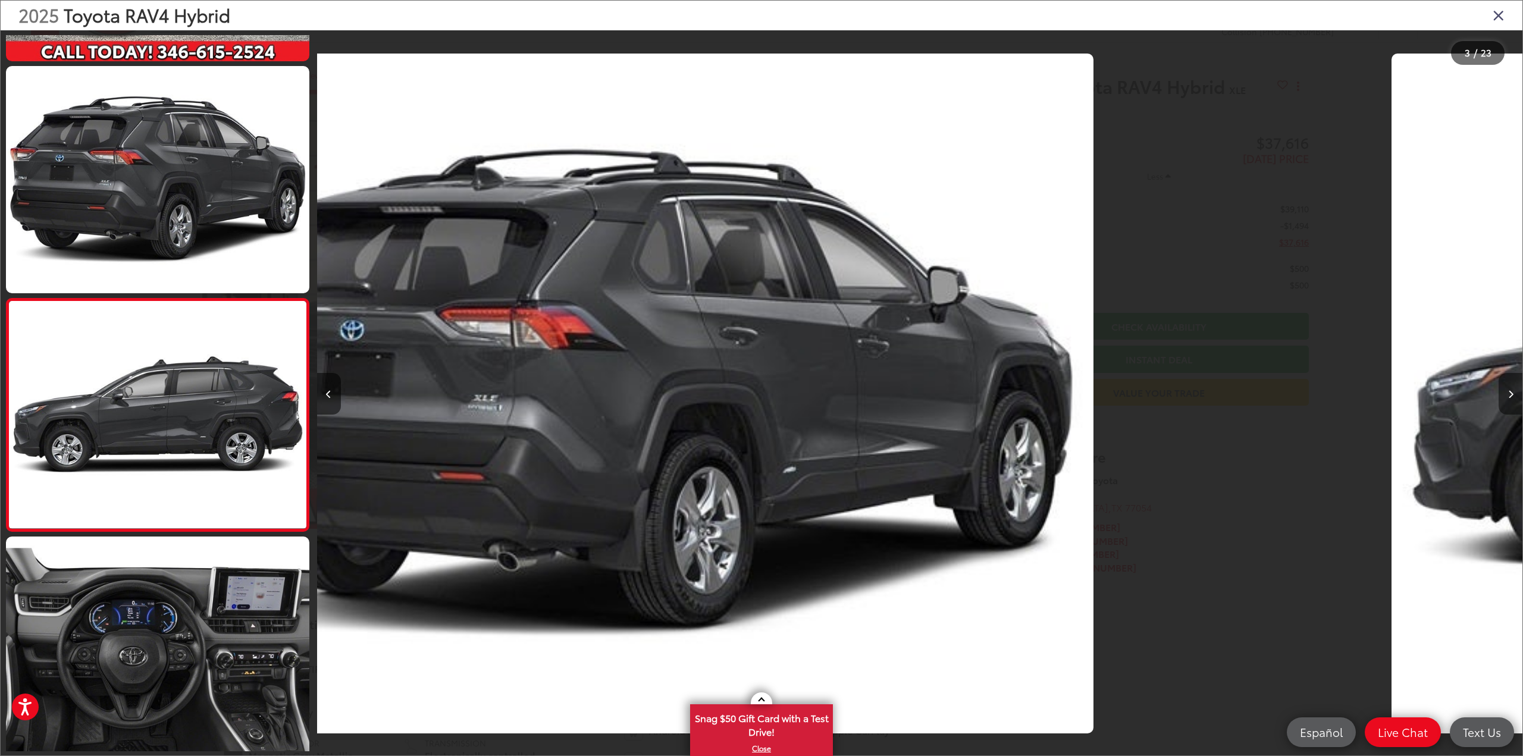
scroll to position [258, 0]
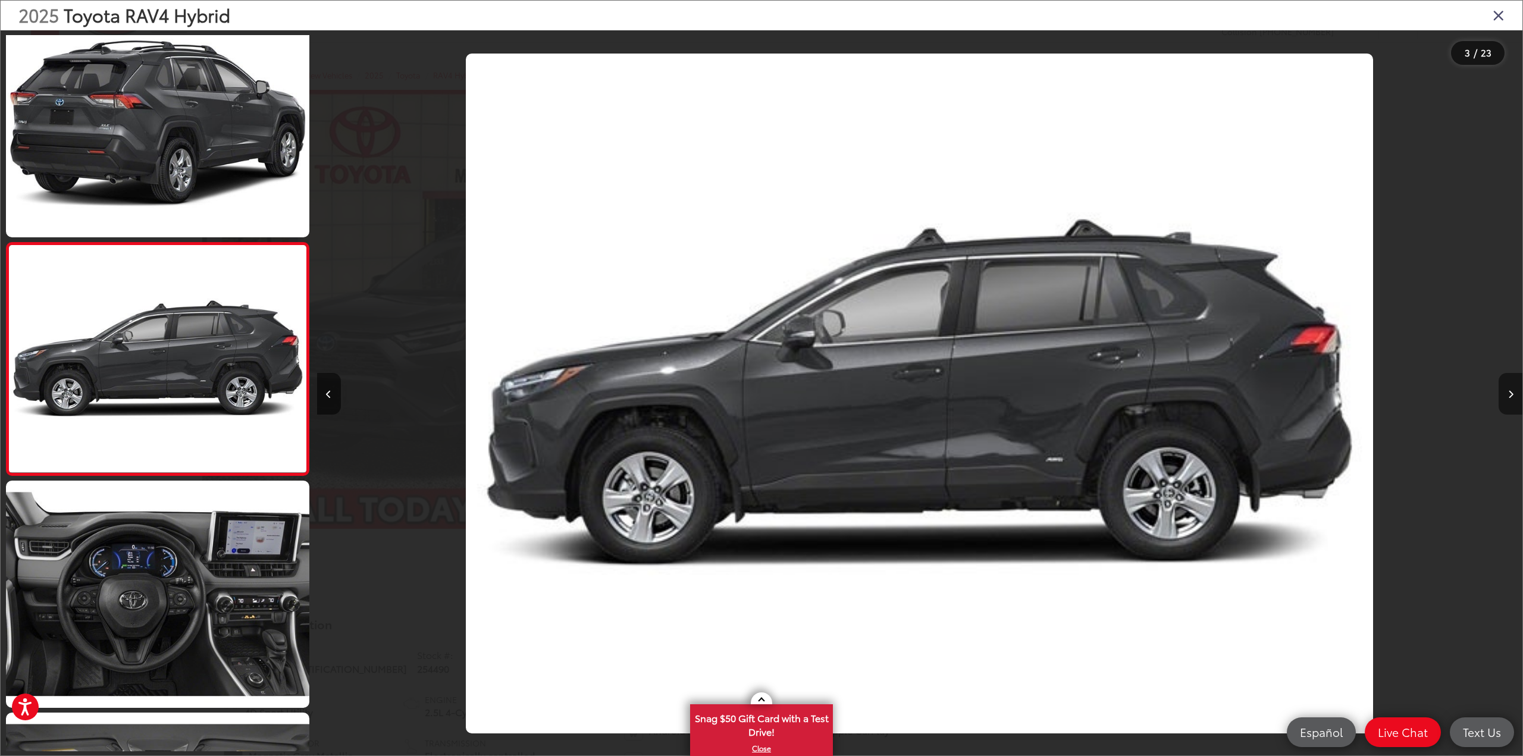
click at [1508, 396] on icon "Next image" at bounding box center [1510, 394] width 5 height 8
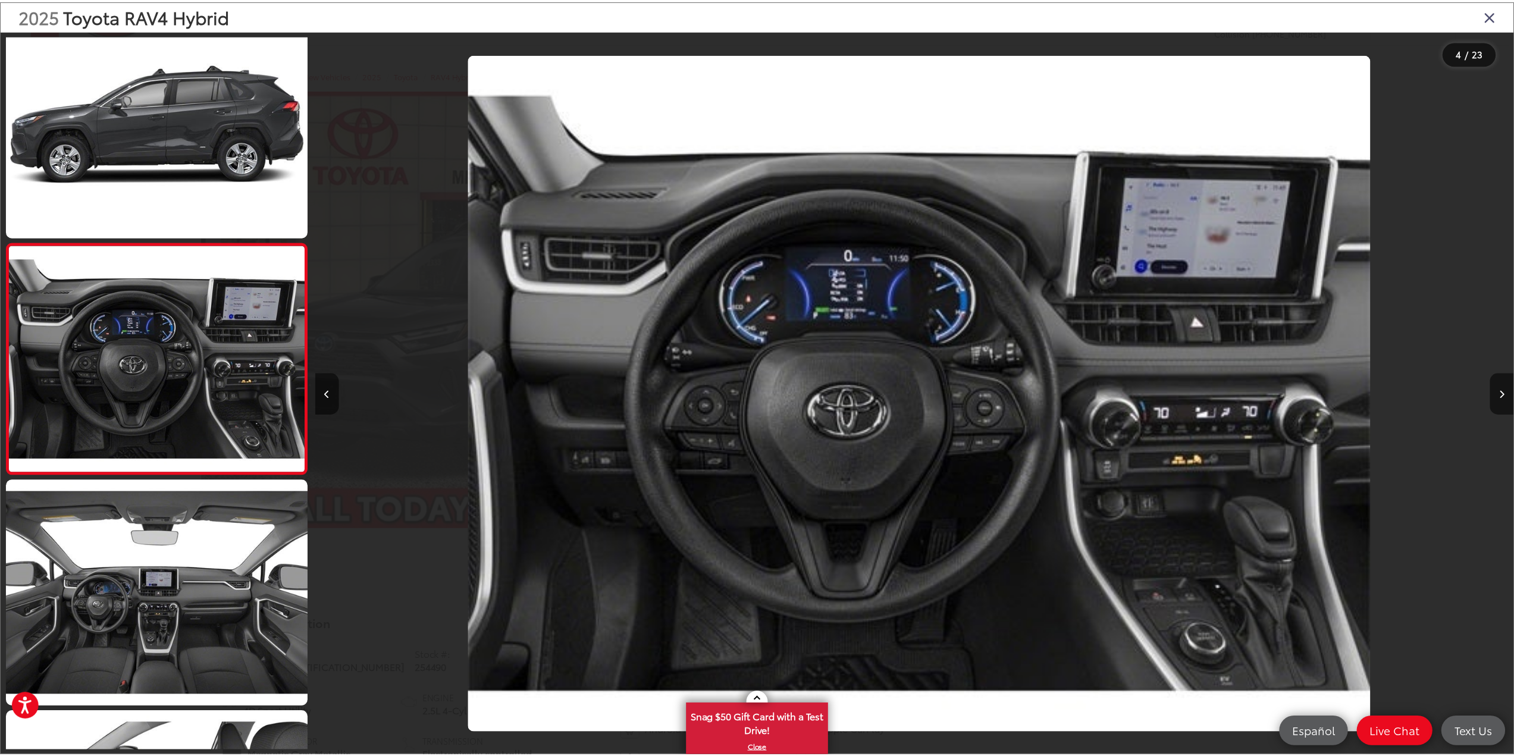
scroll to position [0, 3616]
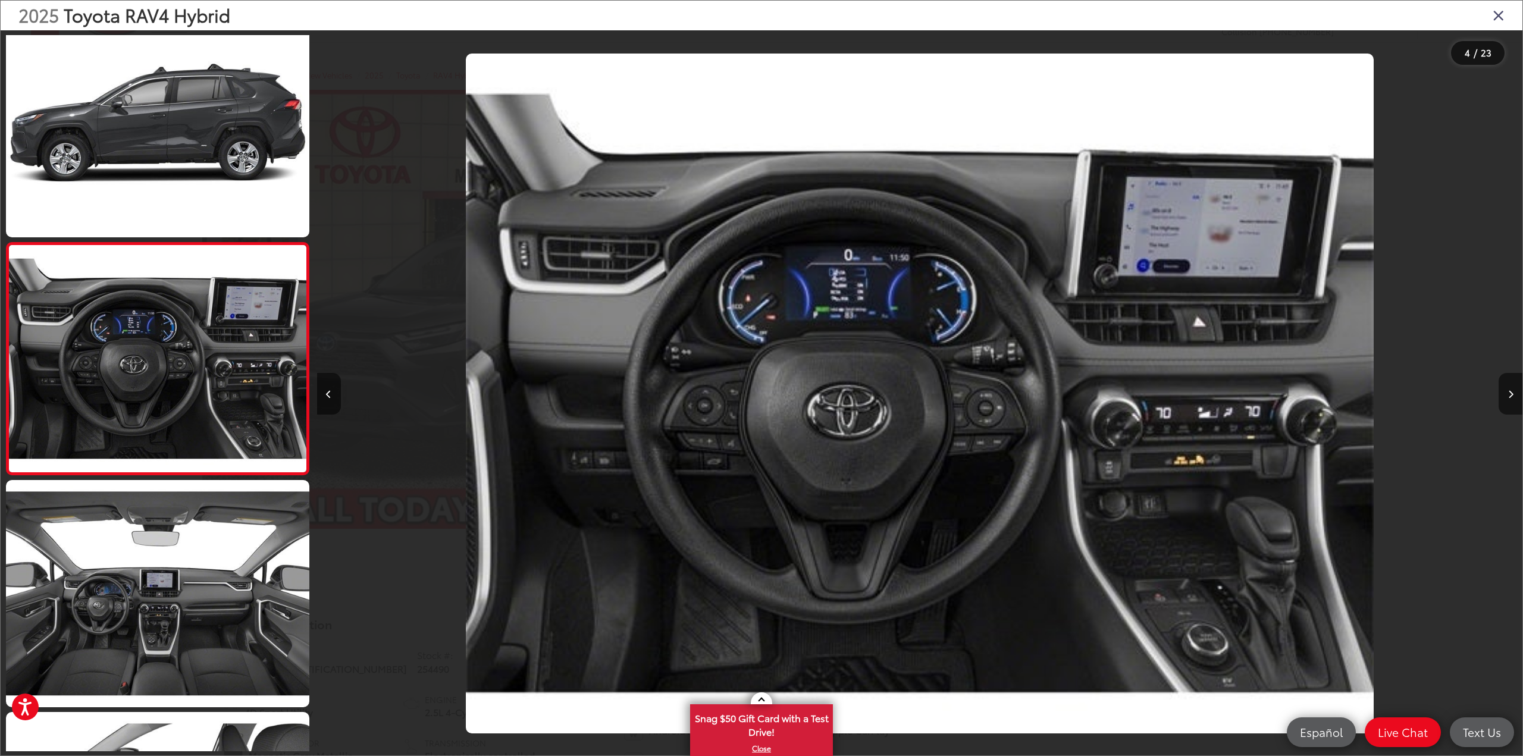
click at [1491, 15] on div "2025 Toyota RAV4 Hybrid" at bounding box center [762, 16] width 1522 height 30
click at [1495, 14] on icon "Close gallery" at bounding box center [1499, 14] width 12 height 15
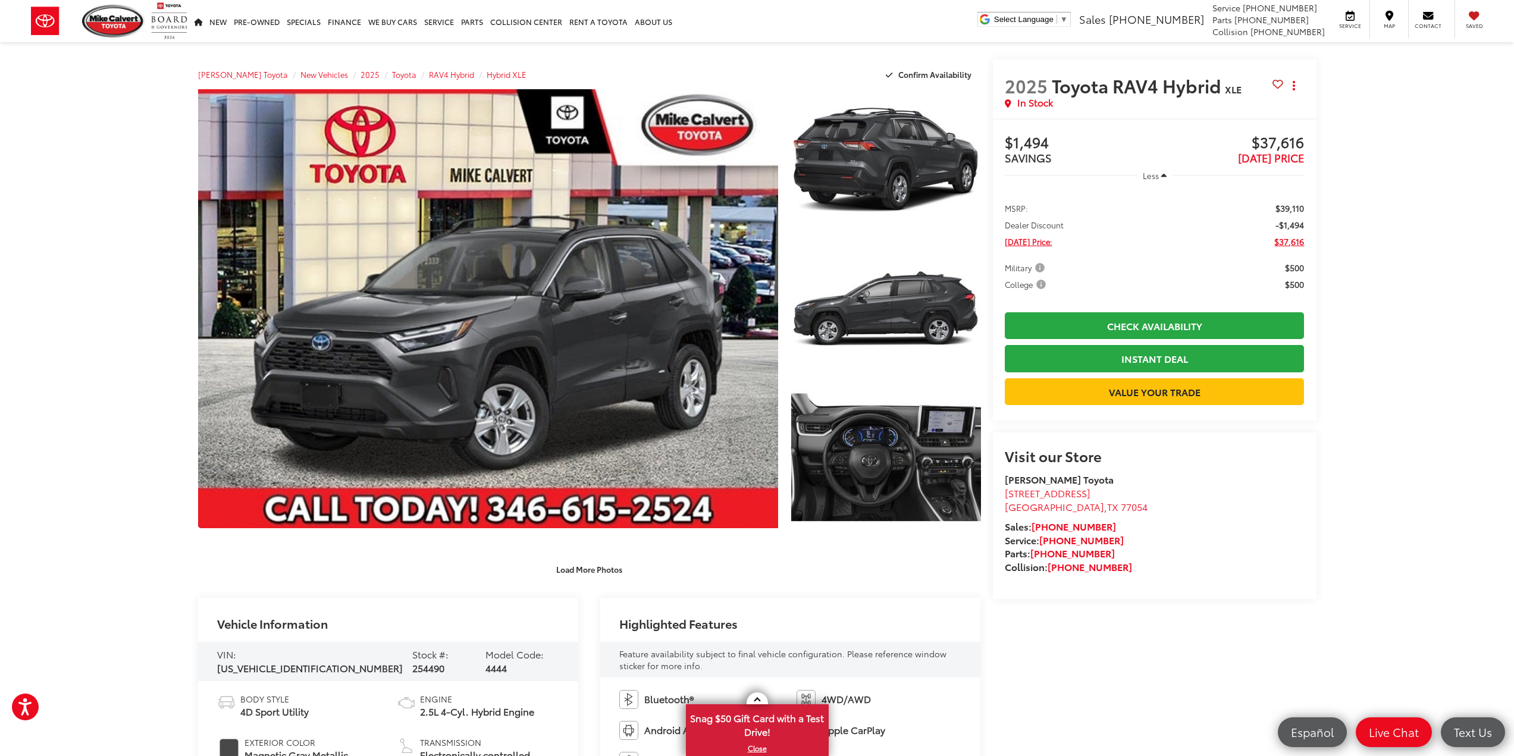
scroll to position [0, 0]
